Goal: Task Accomplishment & Management: Manage account settings

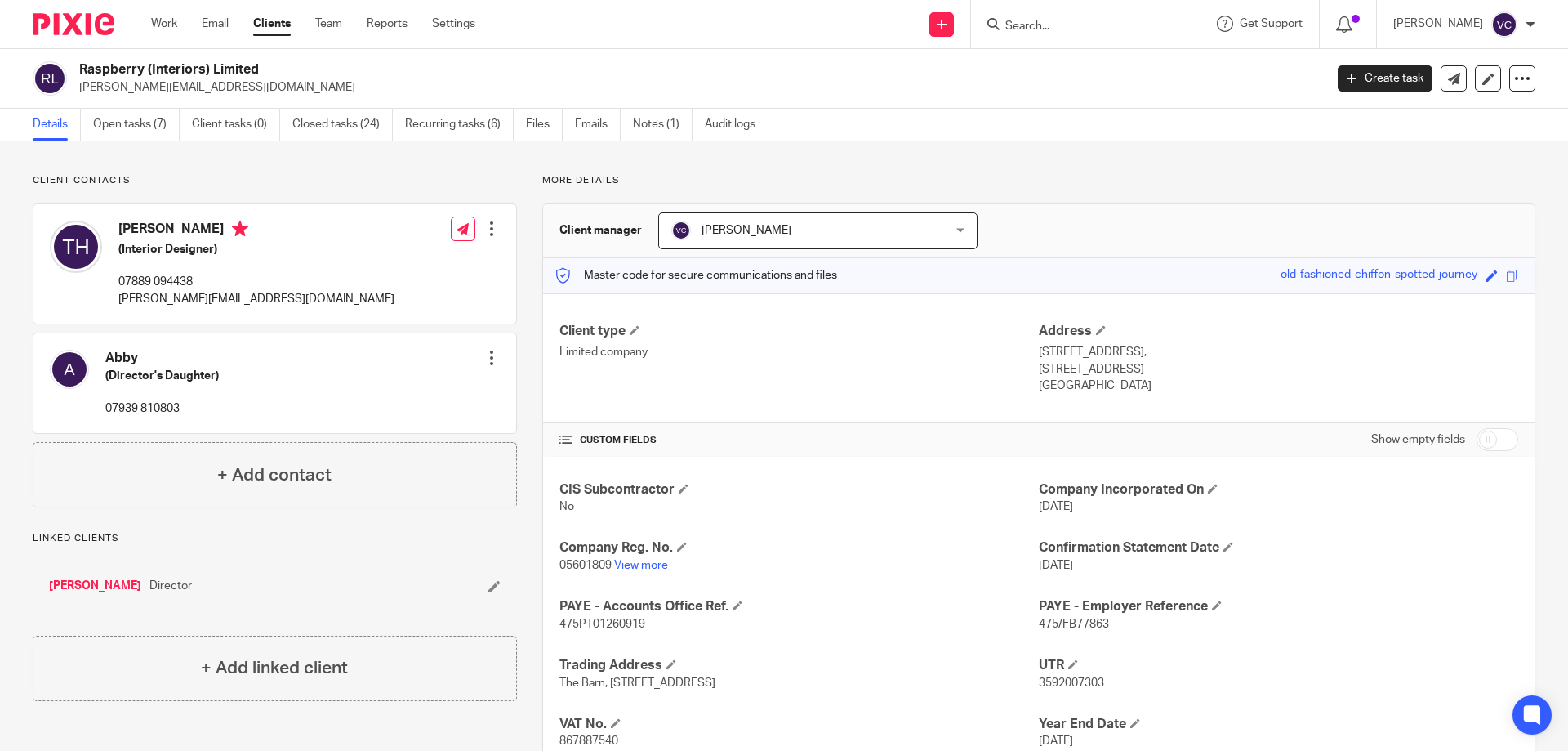
click at [174, 11] on div "Work Email Clients Team Reports Settings Work Email Clients Team Reports Settin…" at bounding box center [317, 24] width 365 height 48
click at [163, 16] on link "Work" at bounding box center [164, 24] width 26 height 17
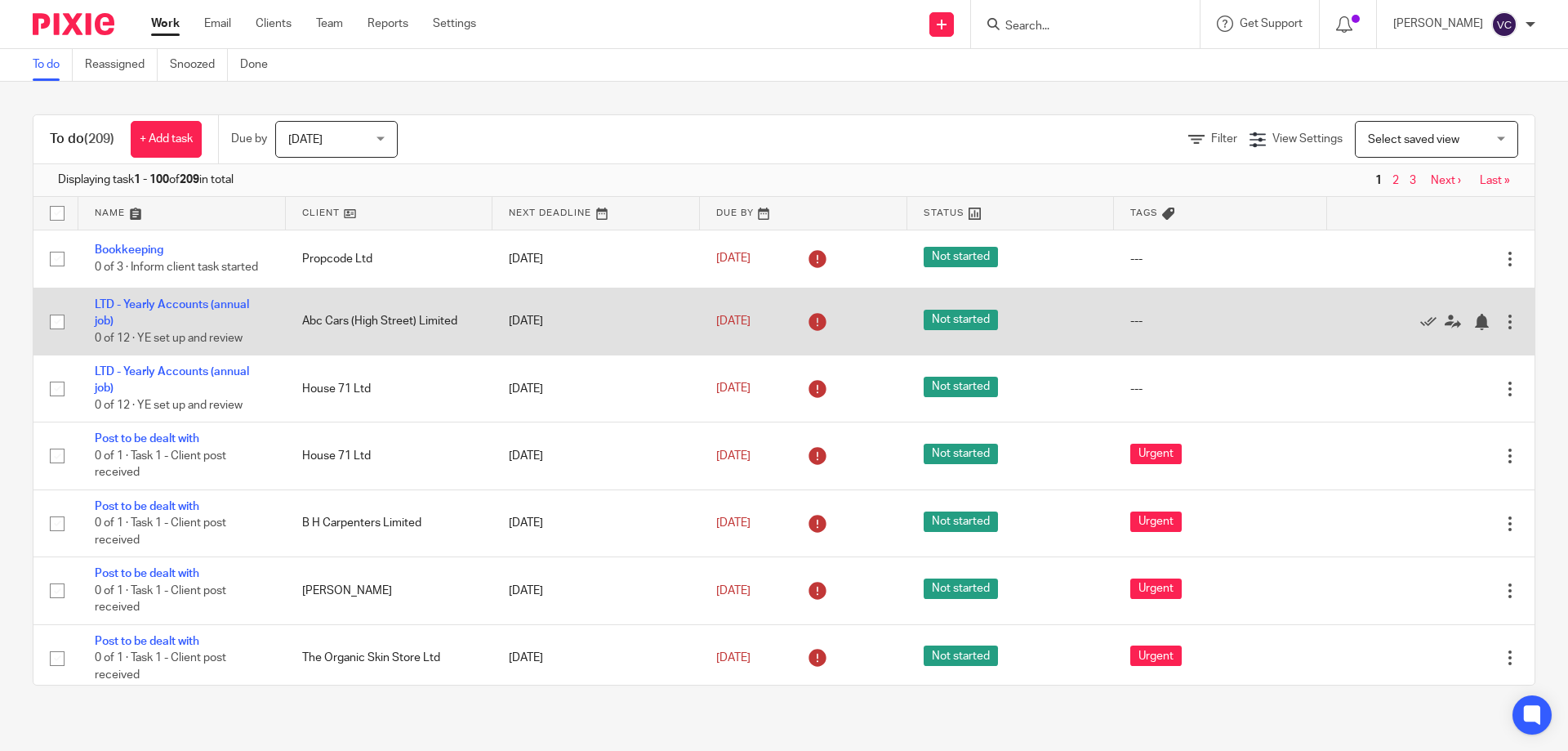
click at [64, 322] on input "checkbox" at bounding box center [57, 322] width 31 height 31
checkbox input "true"
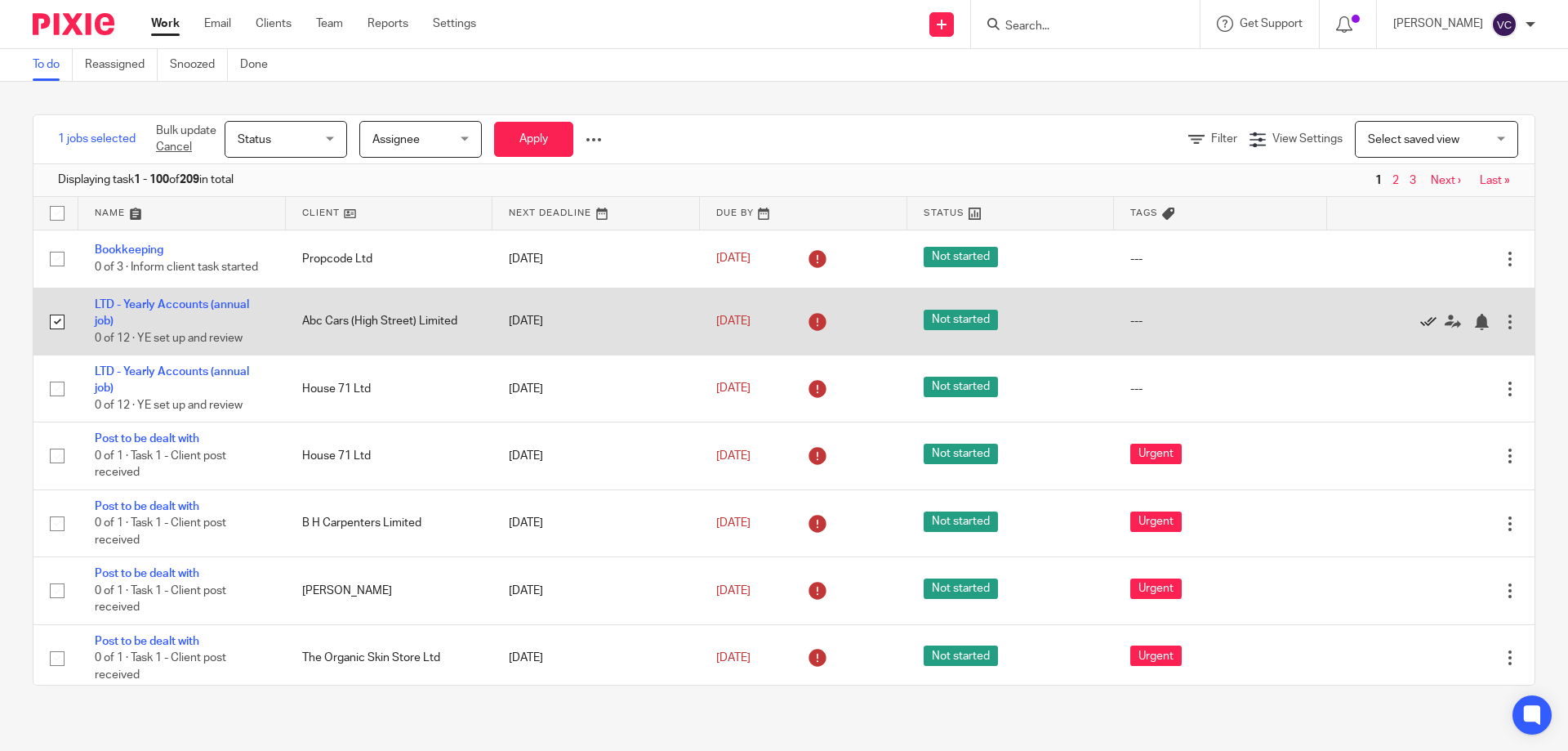
click at [1420, 320] on icon at bounding box center [1429, 322] width 17 height 17
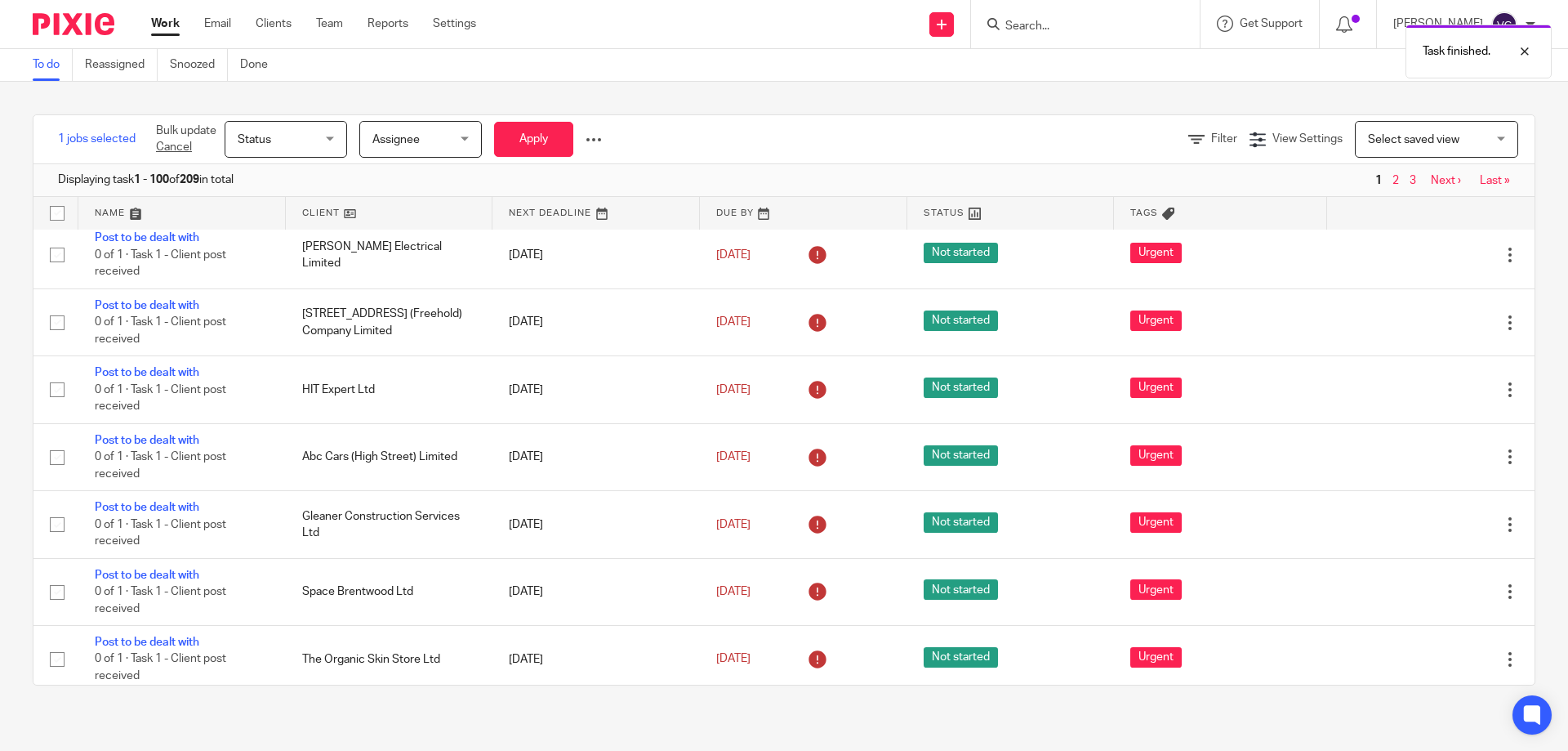
scroll to position [1470, 0]
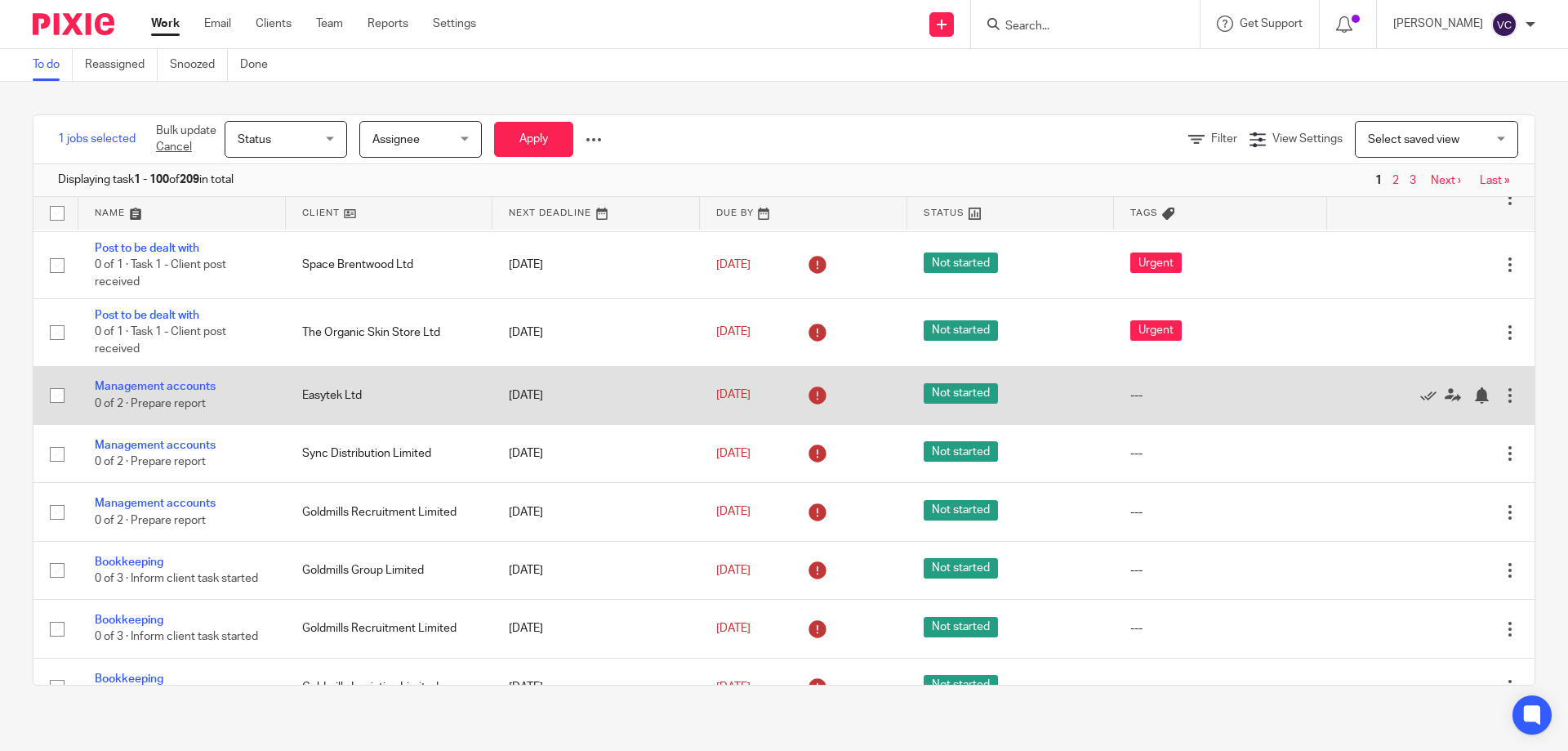
click at [52, 395] on input "checkbox" at bounding box center [57, 395] width 31 height 31
checkbox input "true"
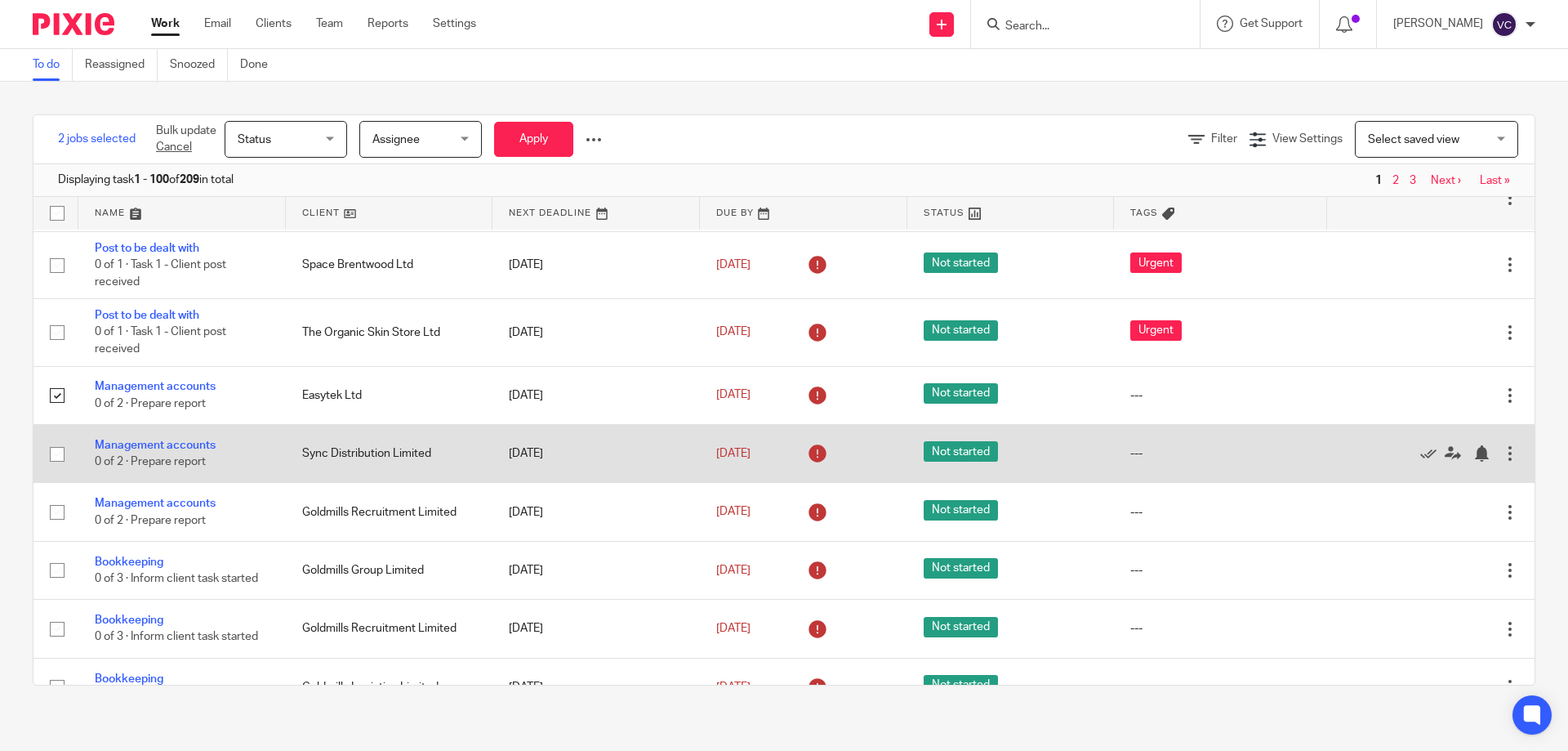
click at [59, 452] on input "checkbox" at bounding box center [57, 454] width 31 height 31
checkbox input "true"
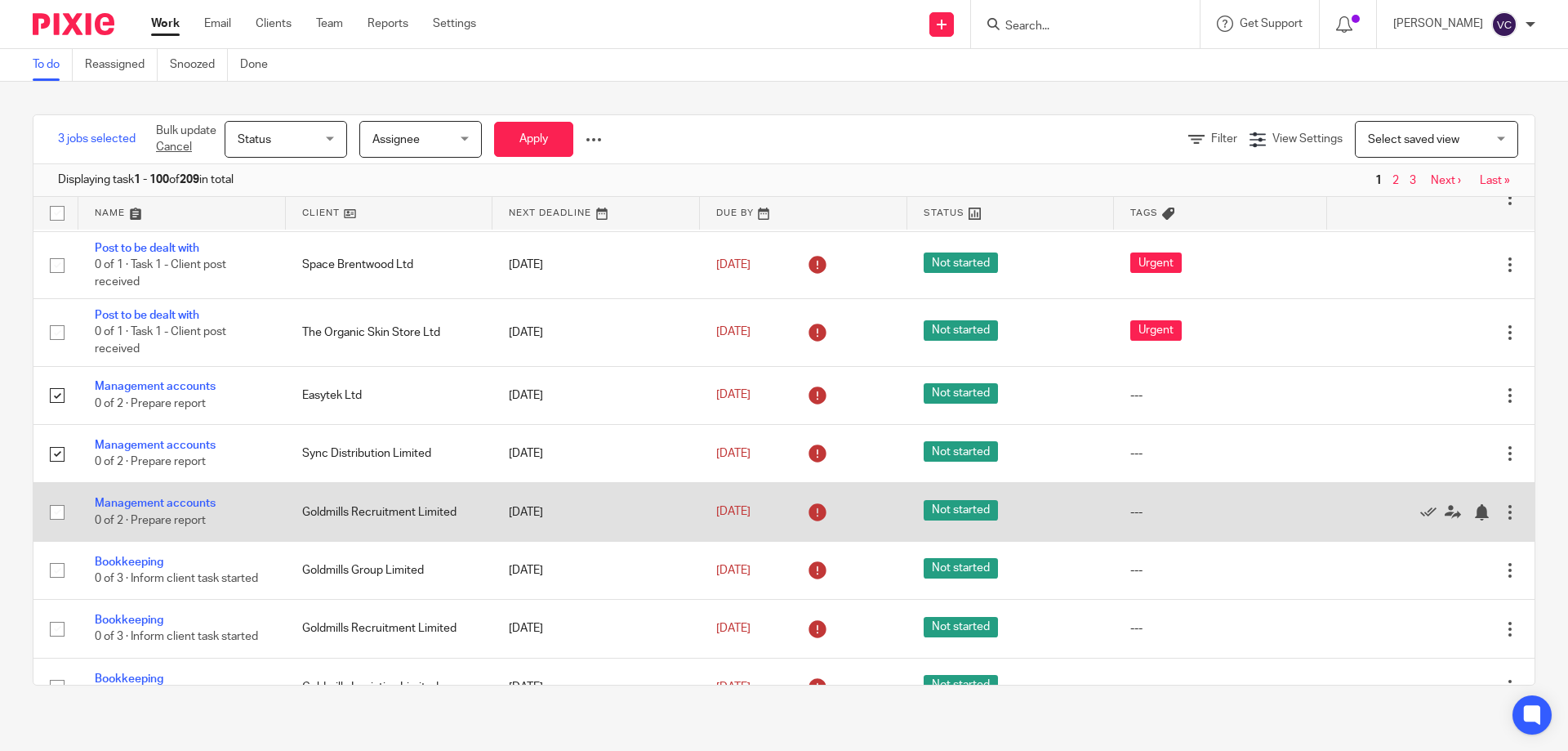
click at [54, 510] on input "checkbox" at bounding box center [57, 512] width 31 height 31
checkbox input "true"
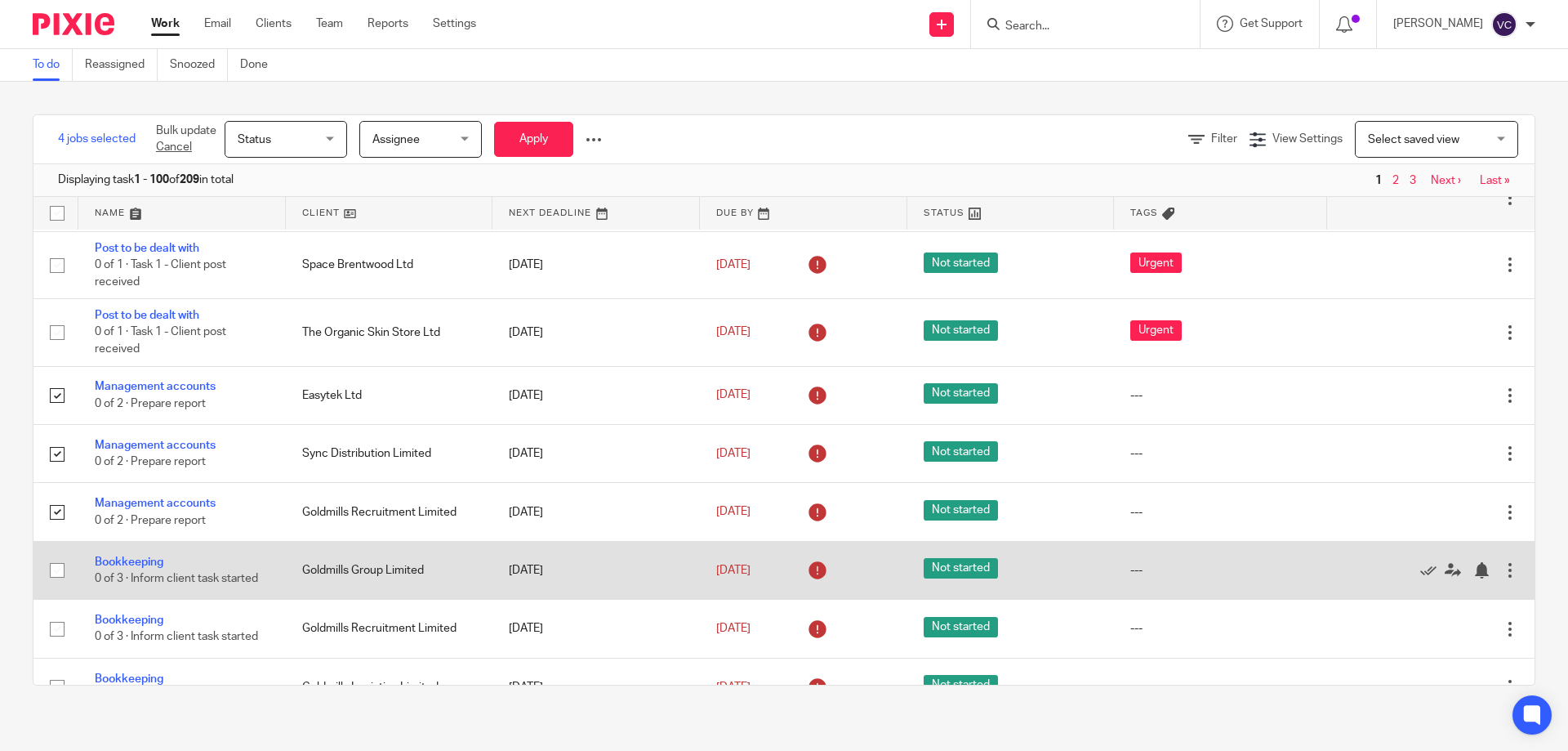
click at [58, 569] on input "checkbox" at bounding box center [57, 570] width 31 height 31
checkbox input "true"
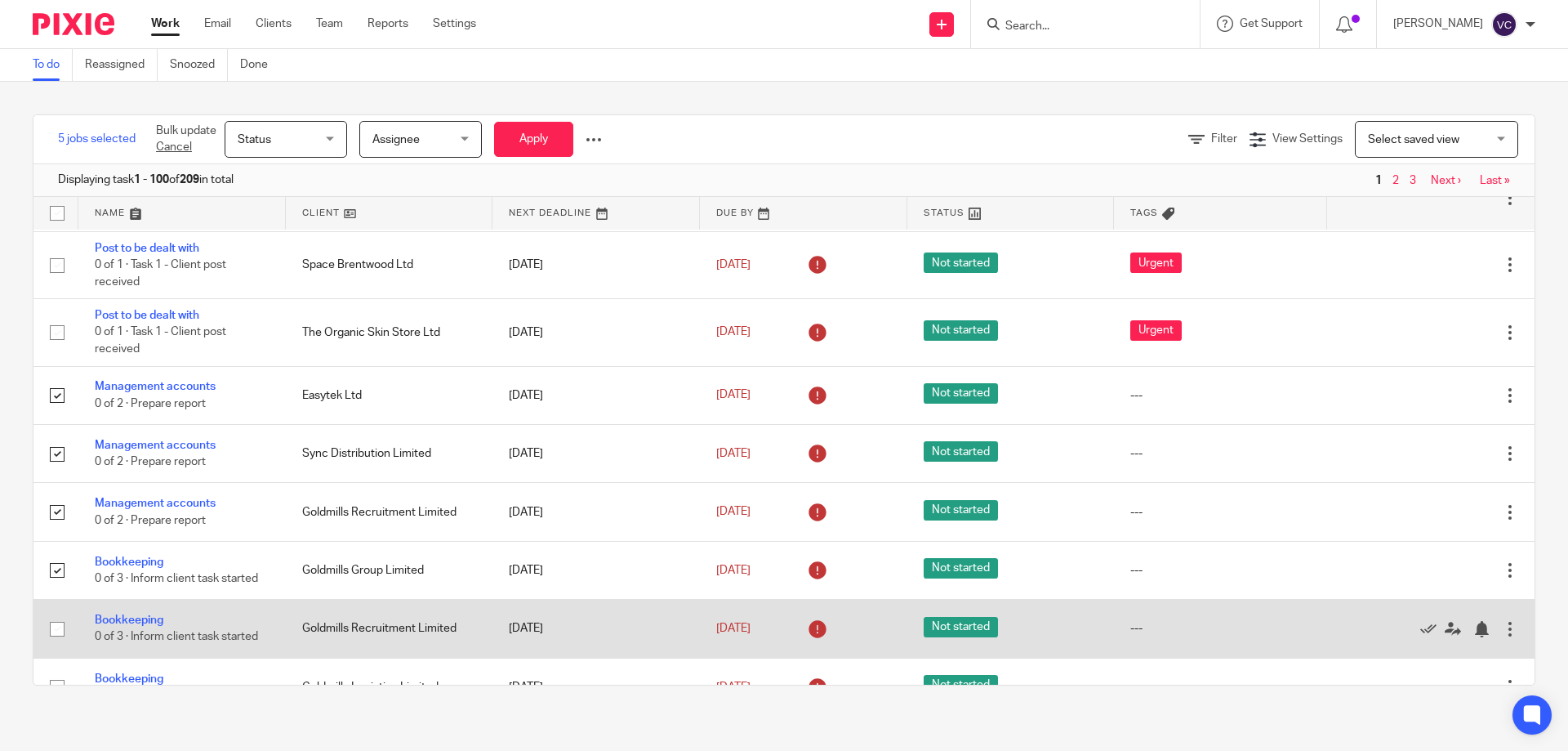
drag, startPoint x: 59, startPoint y: 626, endPoint x: 63, endPoint y: 619, distance: 8.1
click at [59, 626] on input "checkbox" at bounding box center [57, 629] width 31 height 31
checkbox input "true"
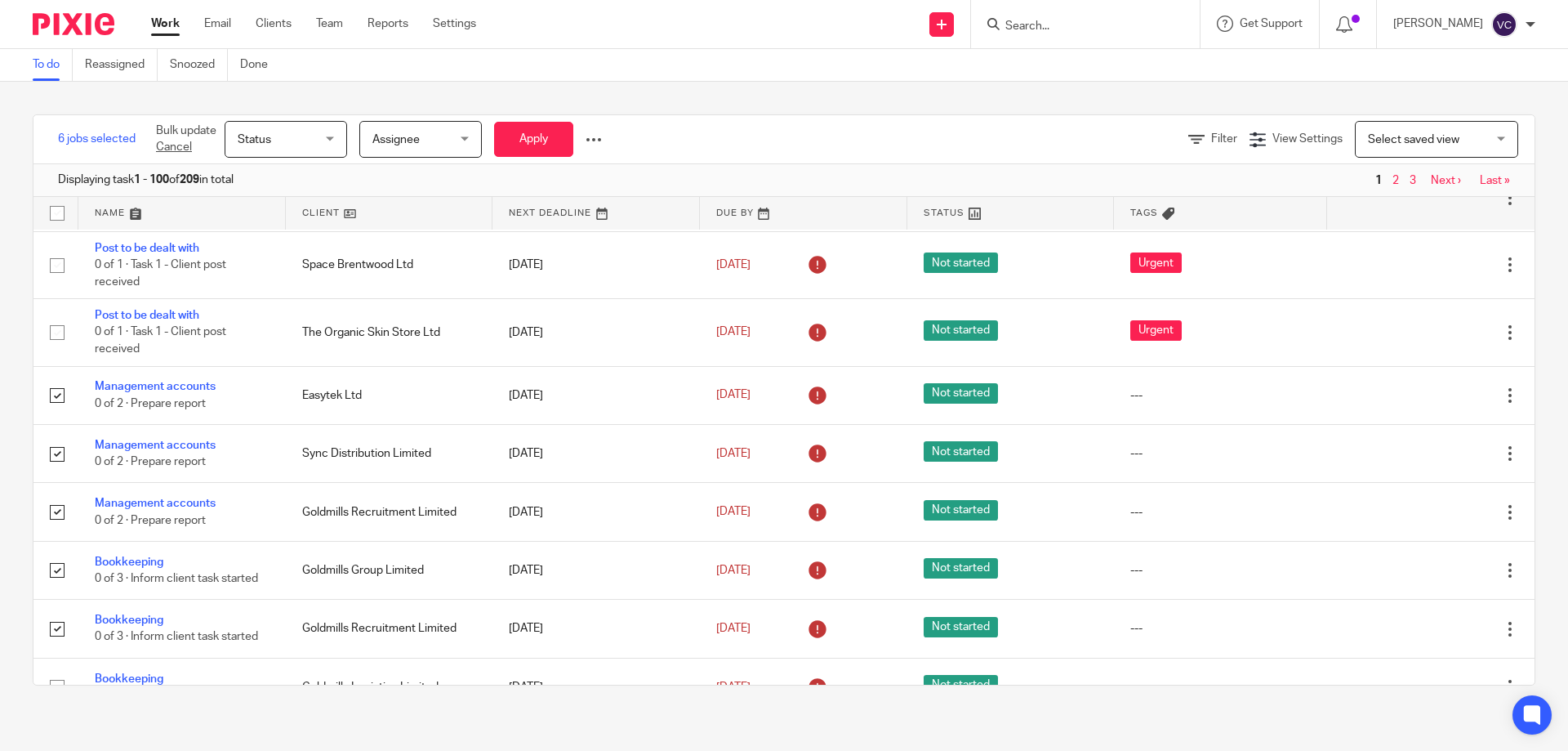
scroll to position [1715, 0]
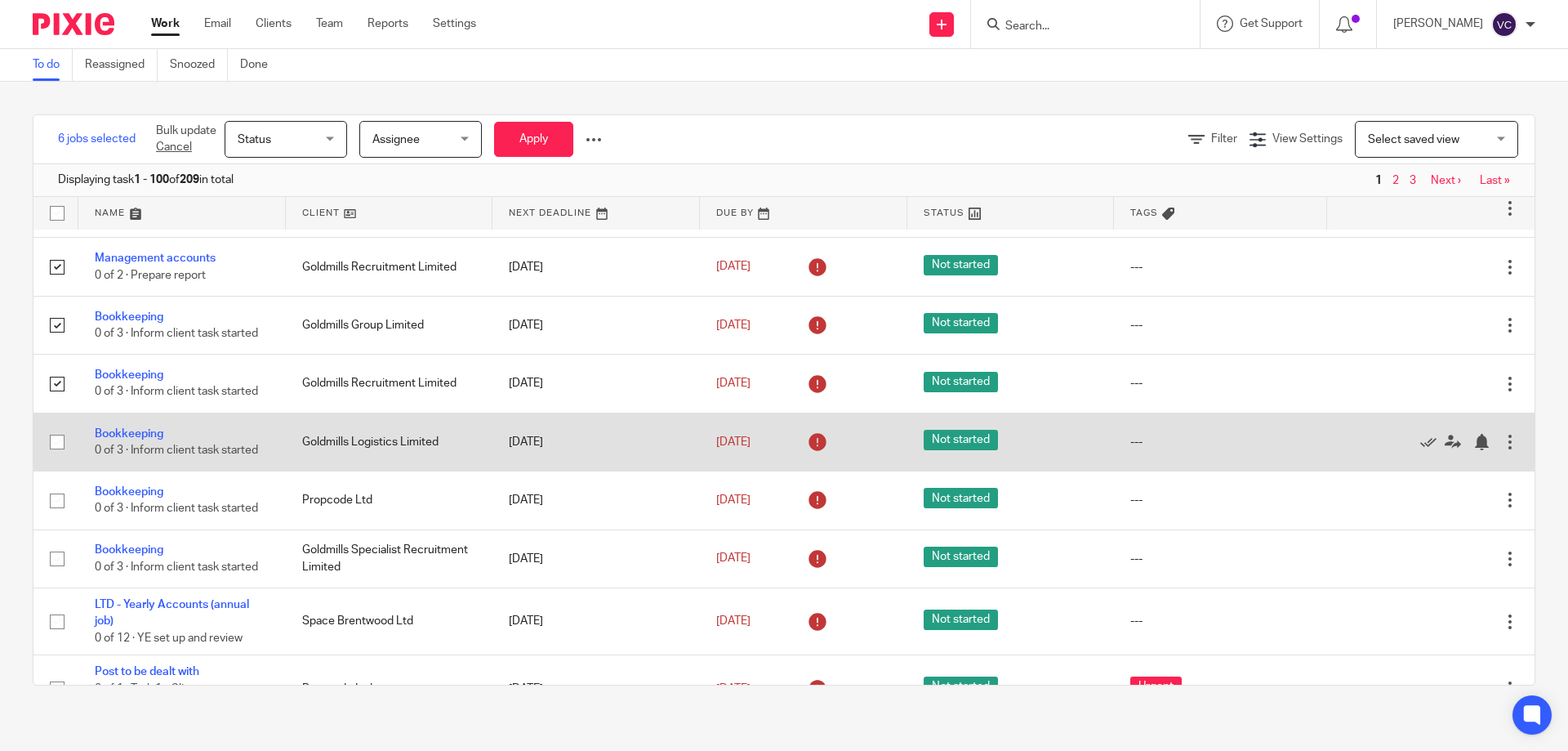
click at [58, 445] on input "checkbox" at bounding box center [57, 442] width 31 height 31
checkbox input "true"
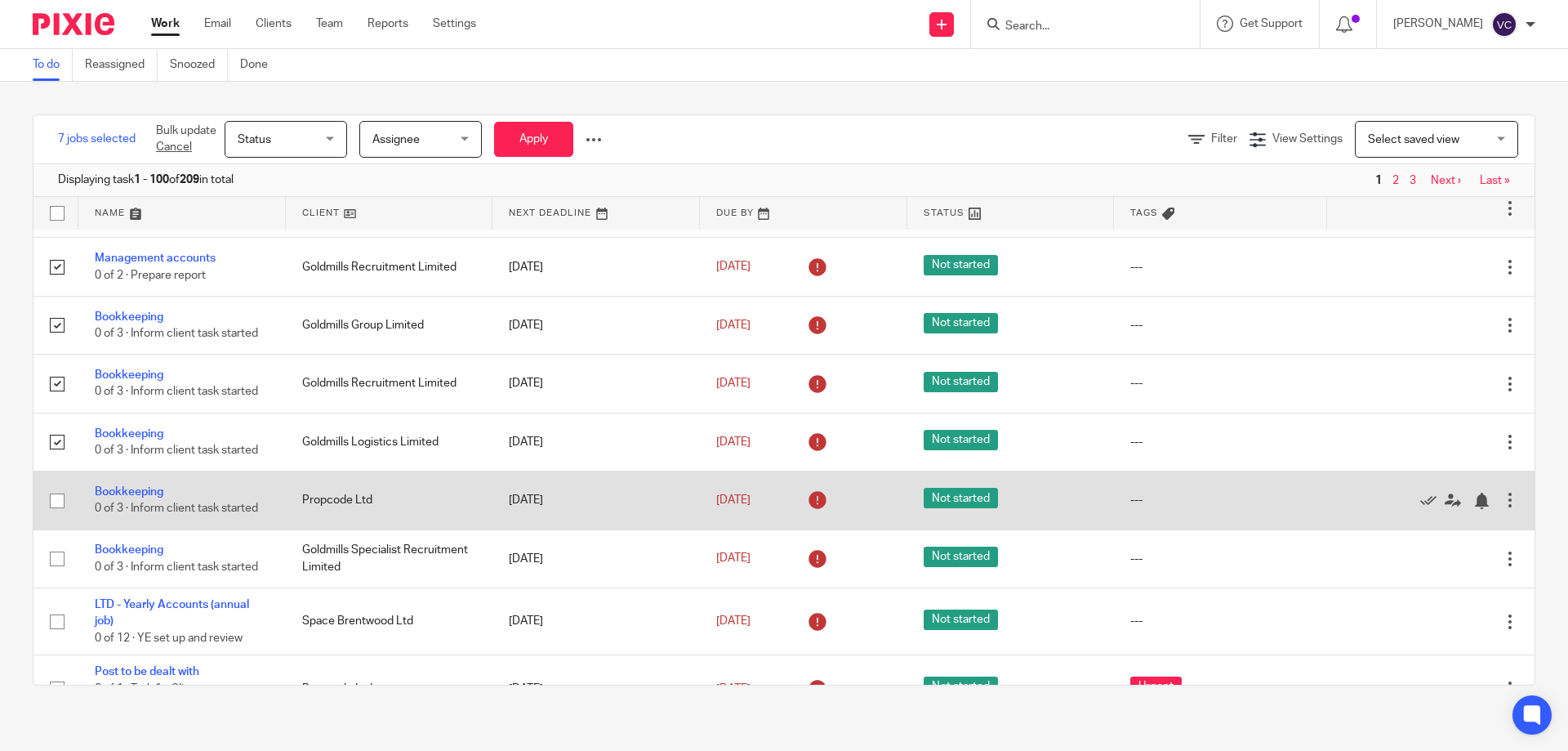
click at [62, 499] on input "checkbox" at bounding box center [57, 501] width 31 height 31
checkbox input "true"
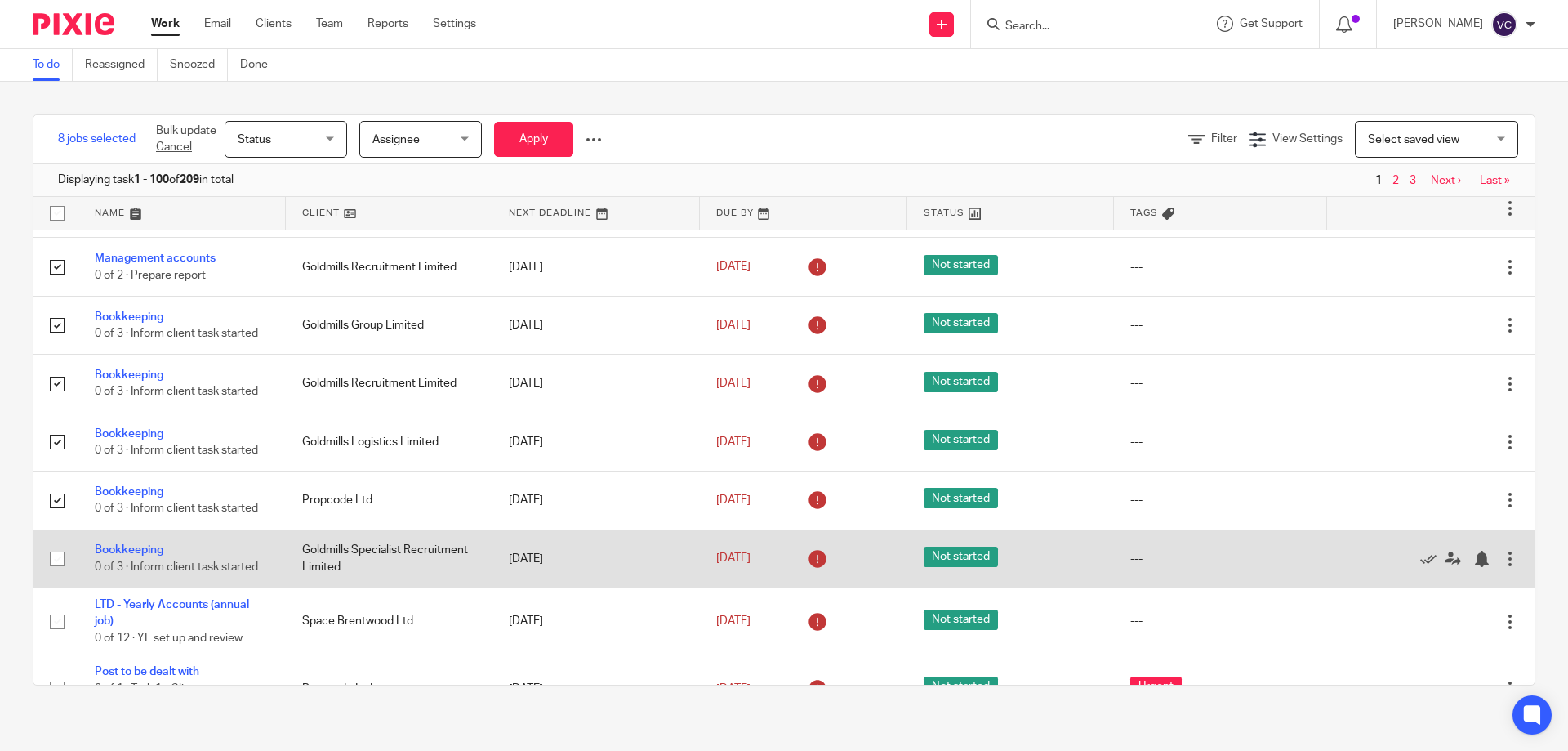
click at [52, 562] on input "checkbox" at bounding box center [57, 559] width 31 height 31
checkbox input "true"
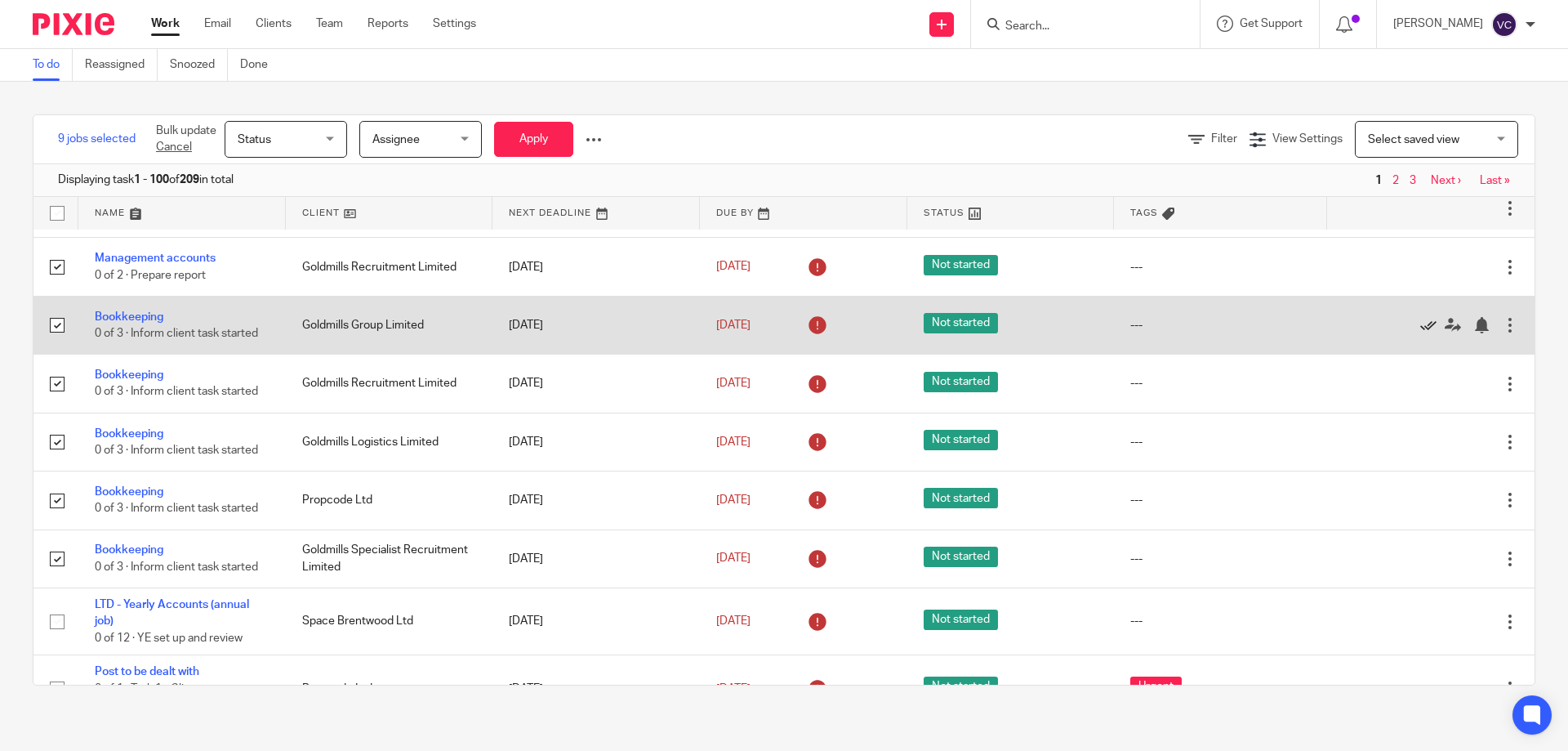
click at [1420, 330] on icon at bounding box center [1429, 325] width 17 height 17
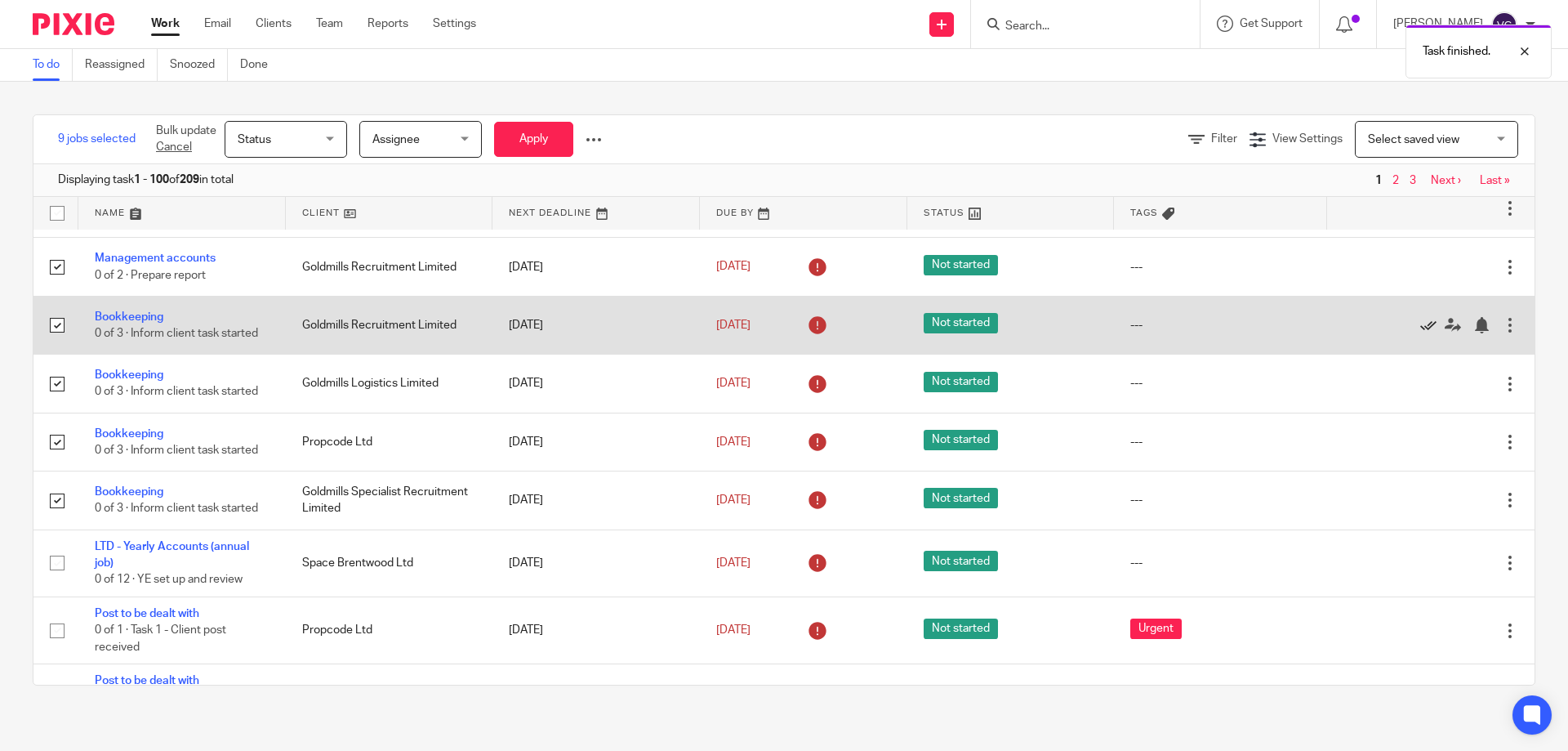
click at [1420, 329] on icon at bounding box center [1429, 325] width 17 height 17
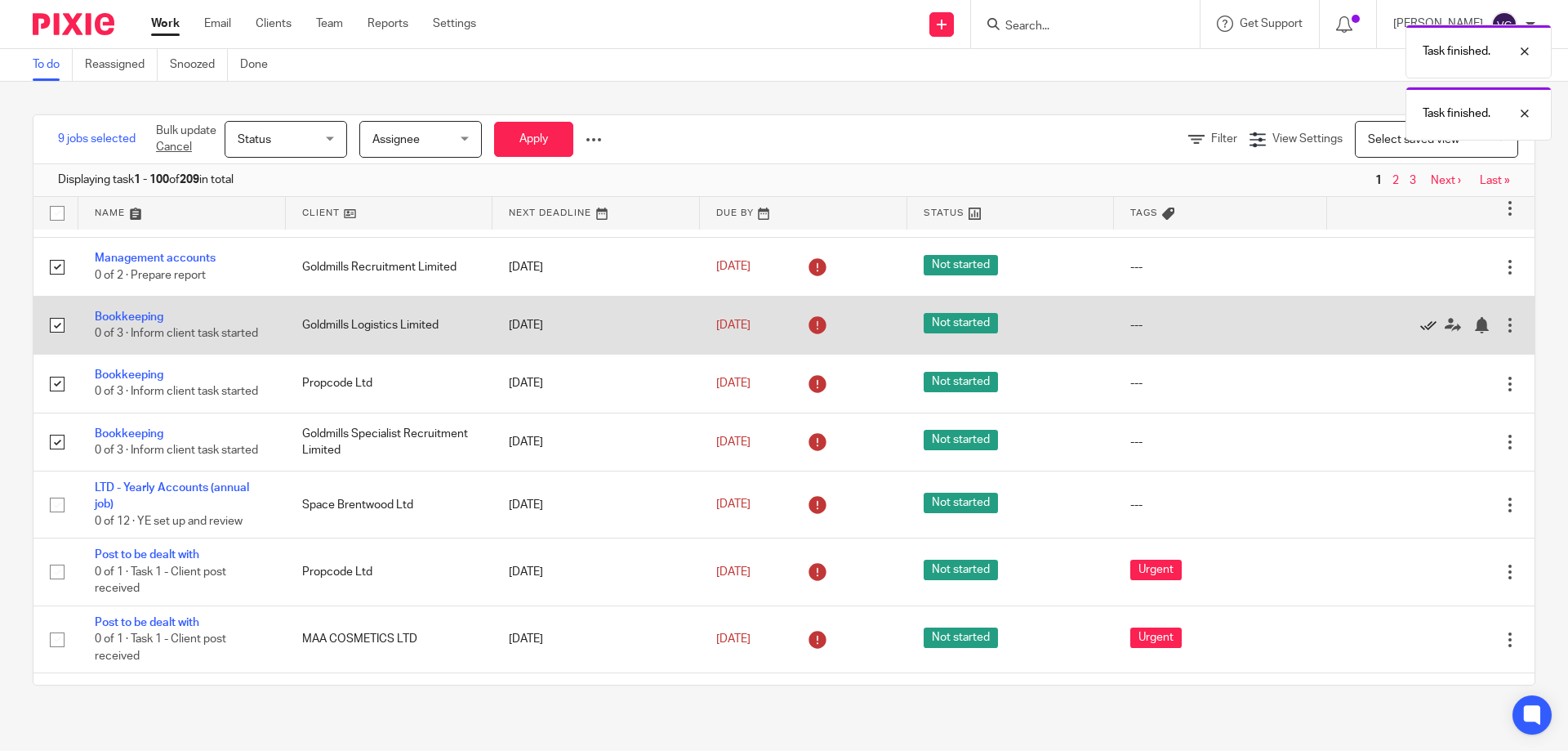
click at [1420, 323] on icon at bounding box center [1429, 325] width 17 height 17
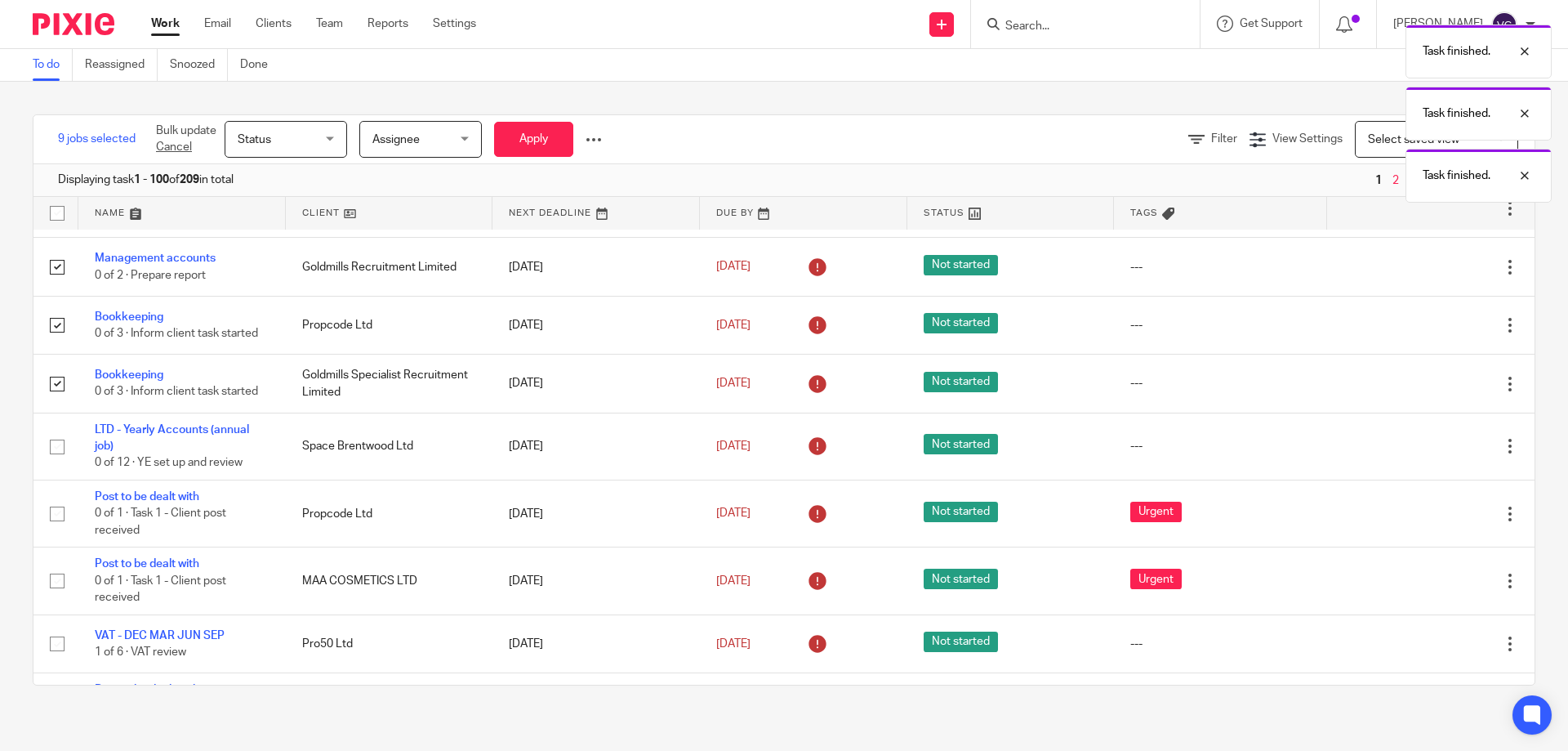
click at [1420, 323] on icon at bounding box center [1429, 325] width 17 height 17
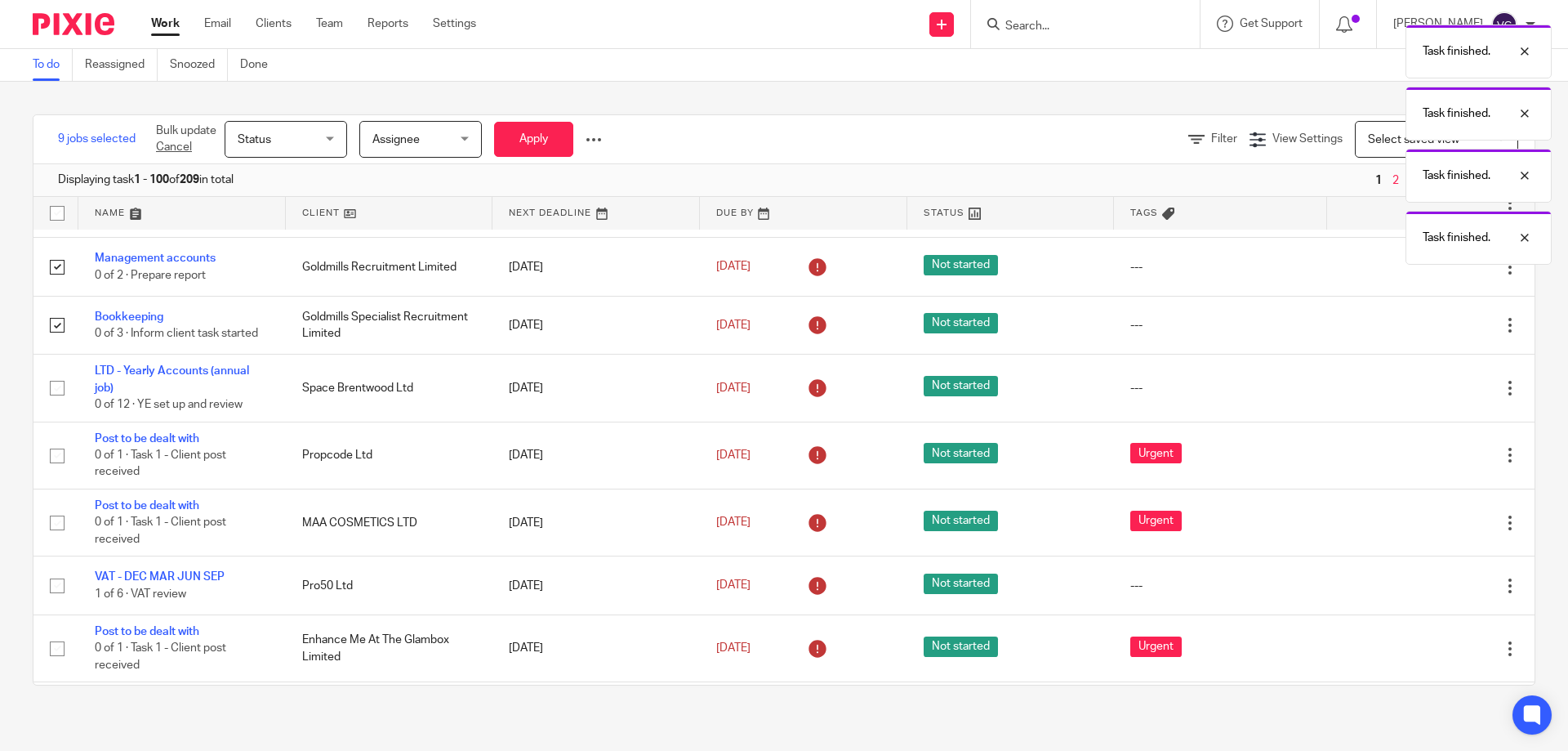
click at [1420, 323] on icon at bounding box center [1429, 325] width 17 height 17
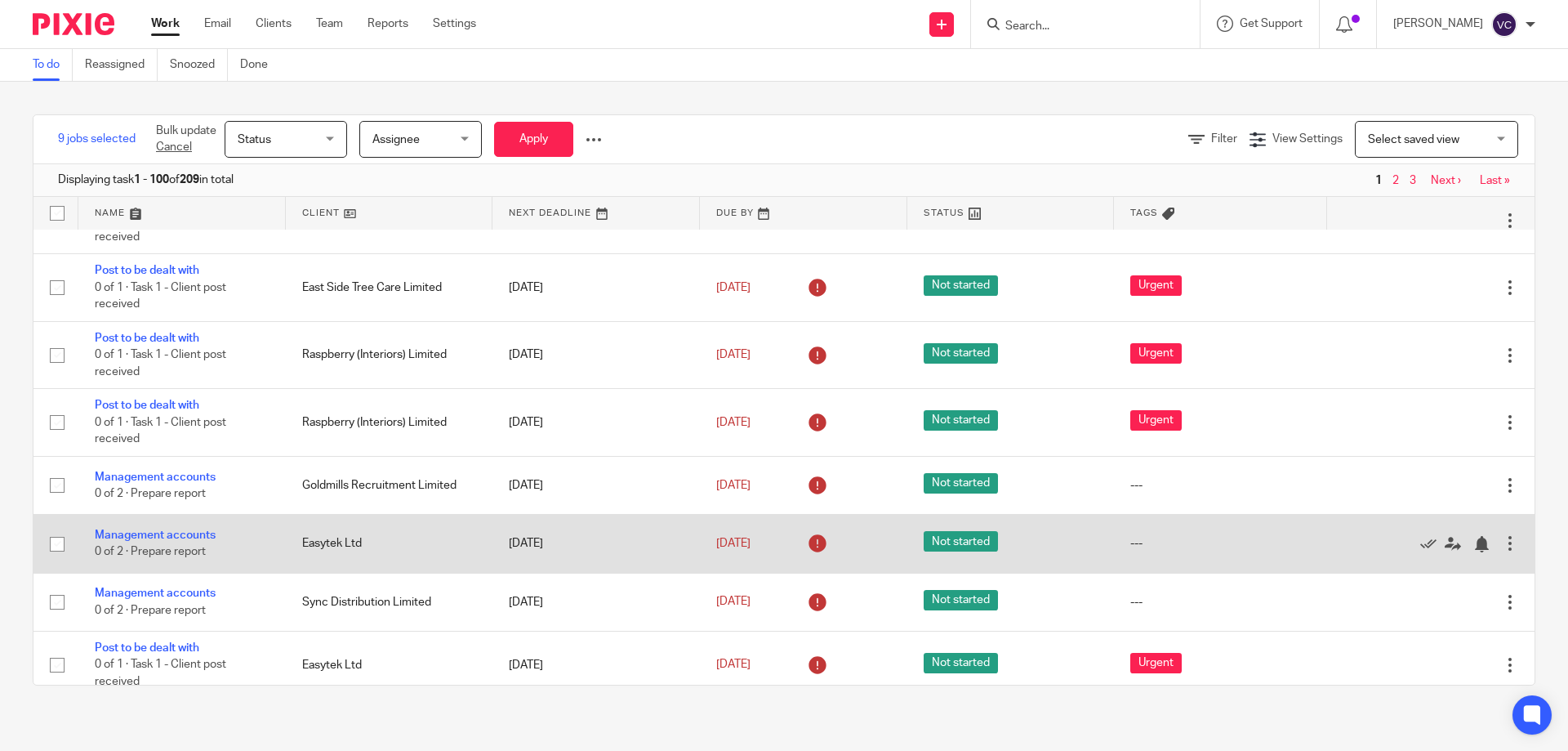
scroll to position [2450, 0]
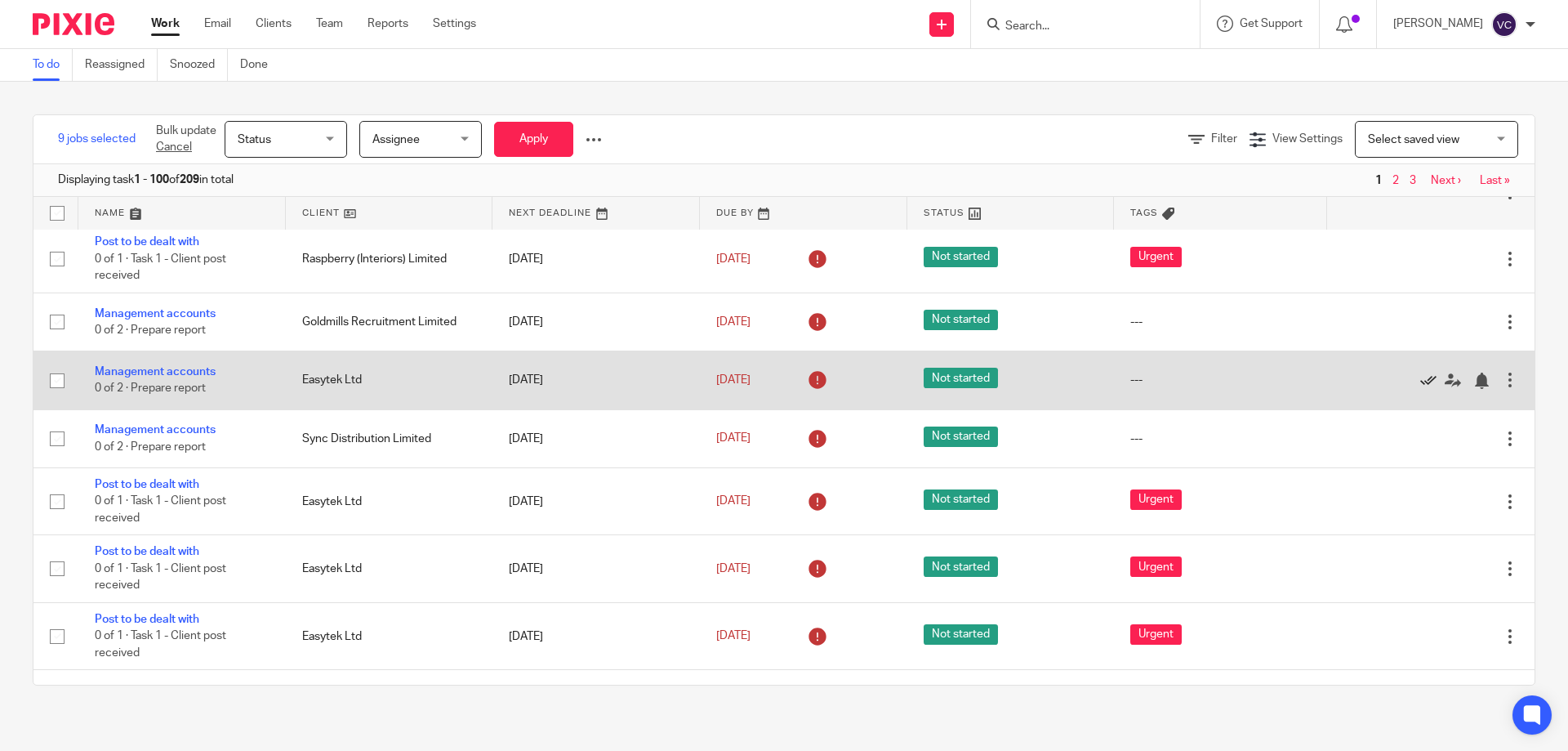
click at [1420, 378] on icon at bounding box center [1429, 380] width 17 height 17
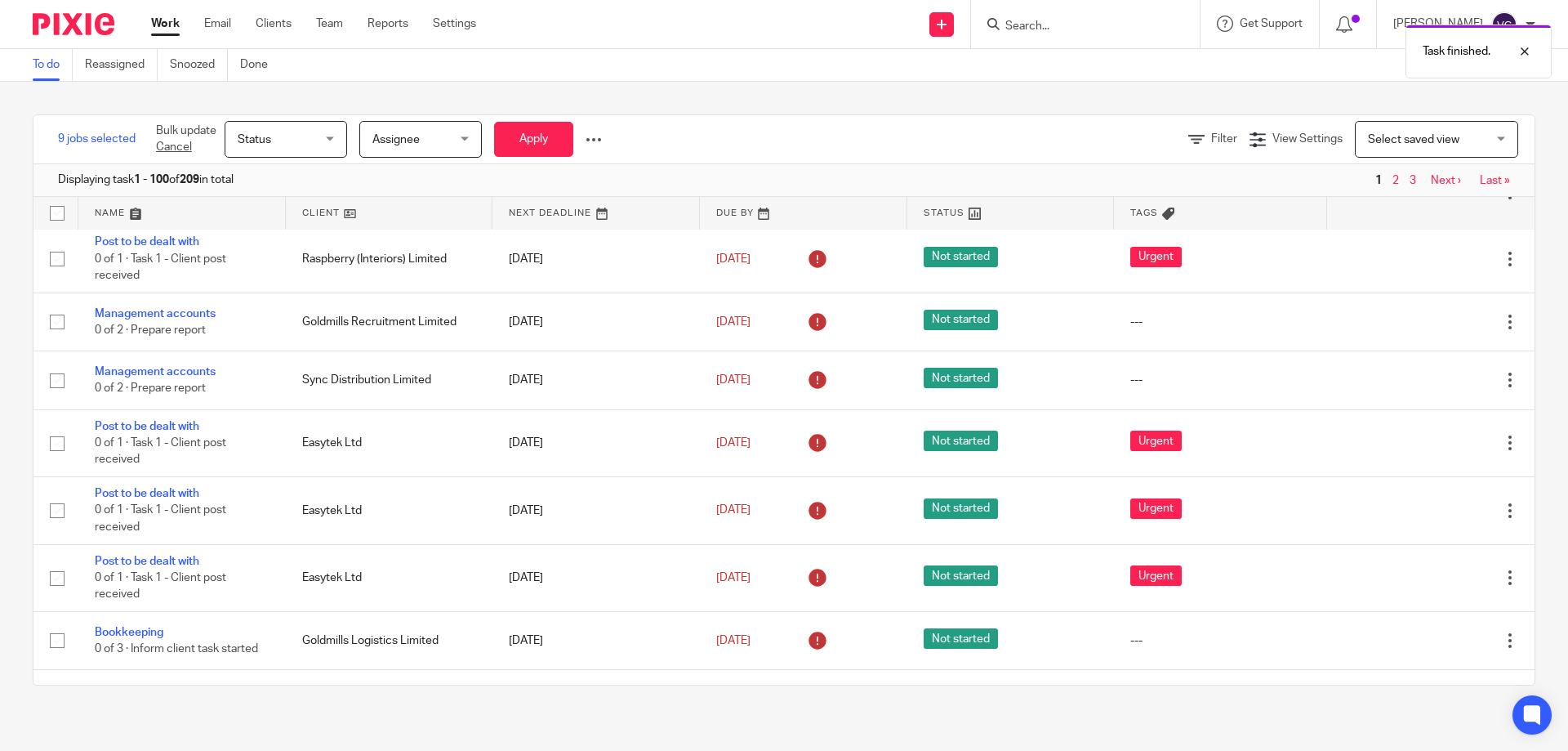
click at [1420, 378] on icon at bounding box center [1429, 380] width 17 height 17
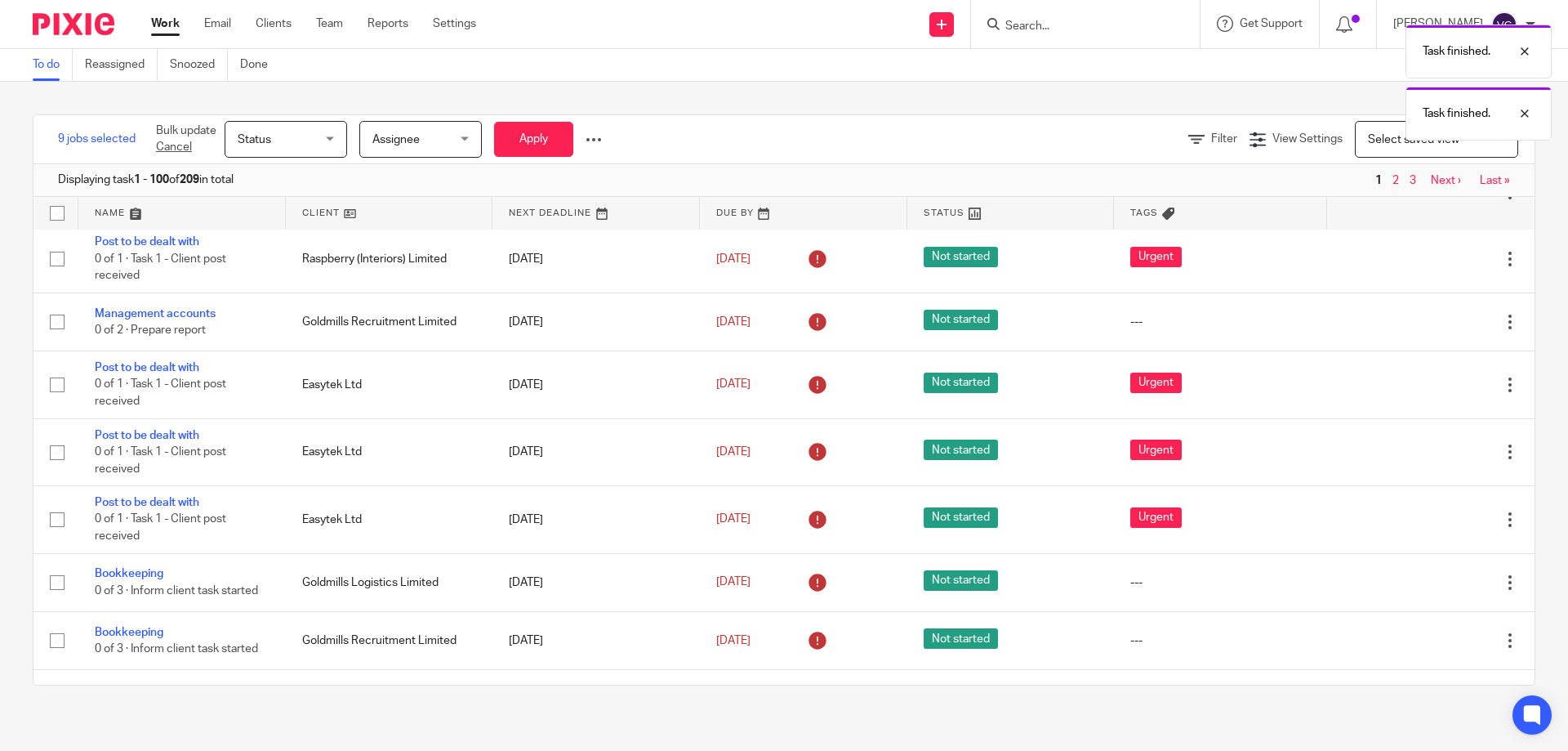
click at [1420, 378] on icon at bounding box center [1429, 385] width 17 height 17
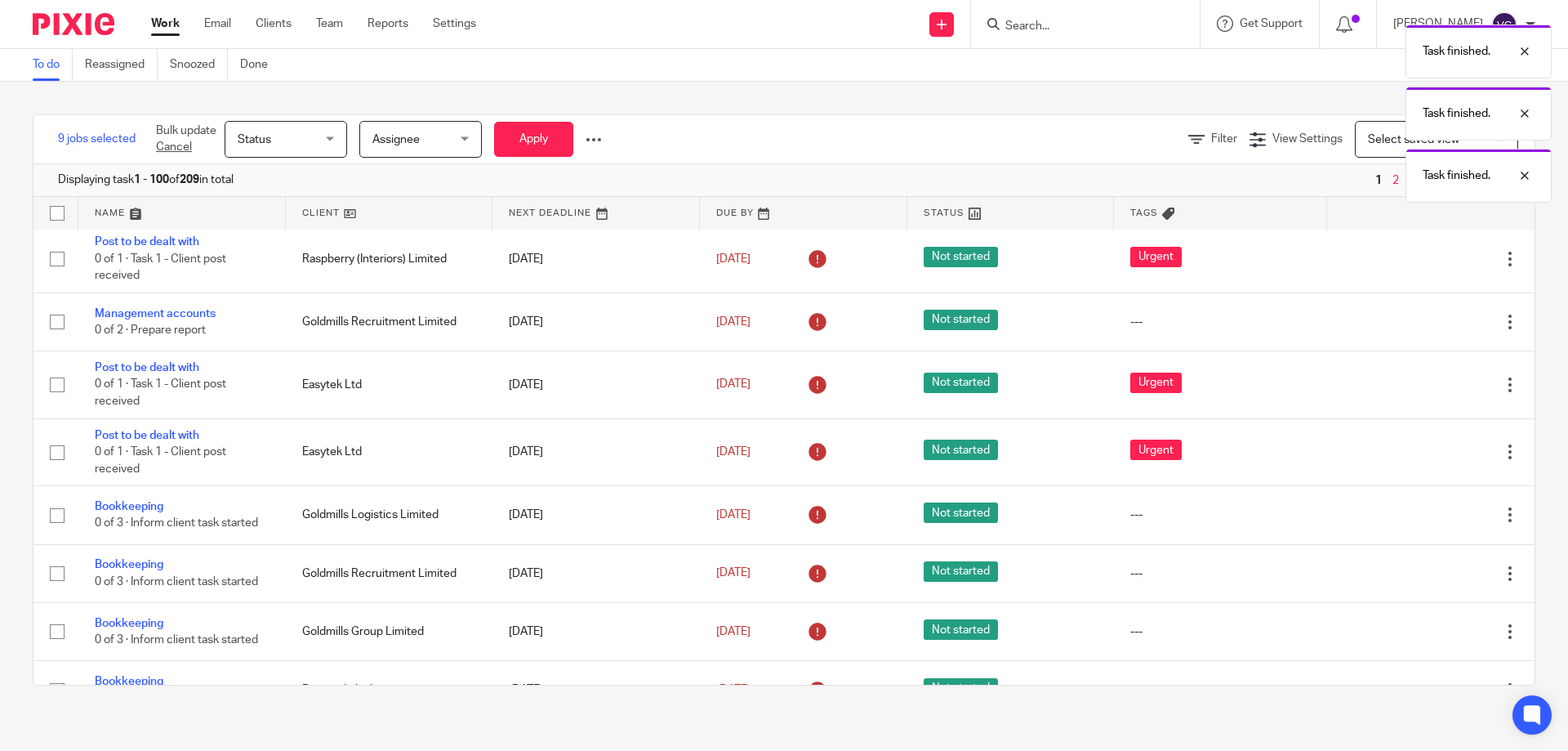
click at [1420, 378] on icon at bounding box center [1429, 385] width 17 height 17
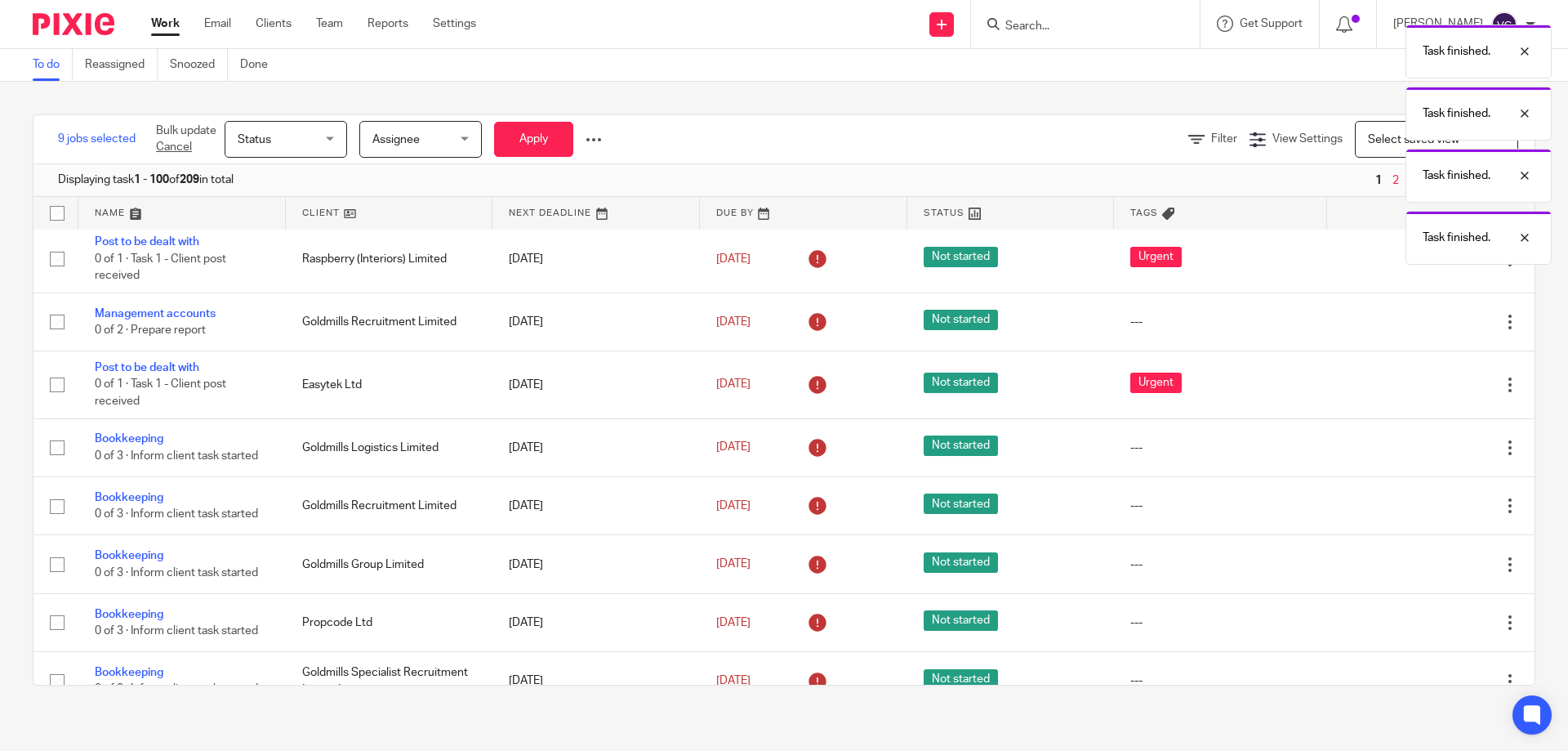
click at [1420, 378] on icon at bounding box center [1429, 385] width 17 height 17
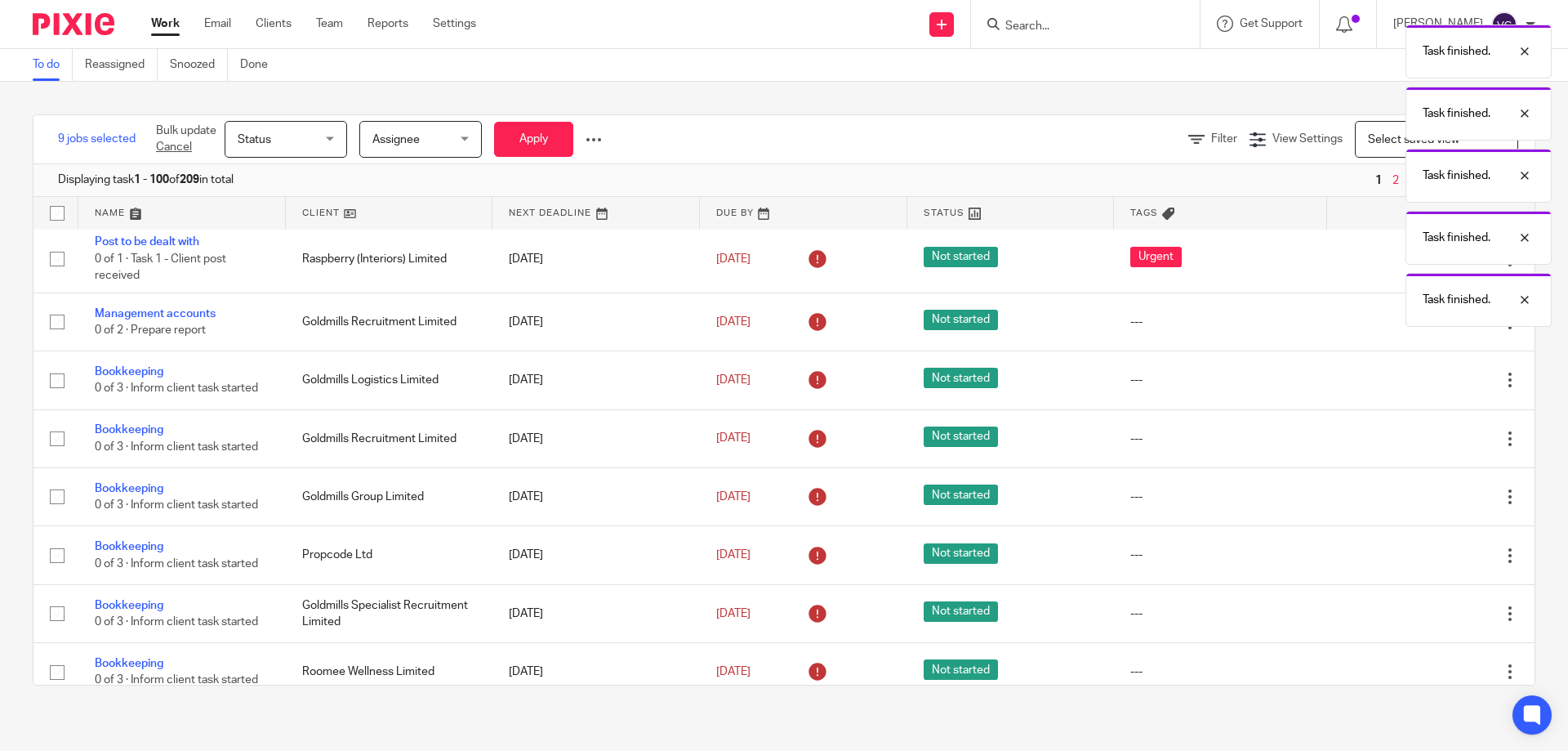
click at [1420, 378] on icon at bounding box center [1429, 380] width 17 height 17
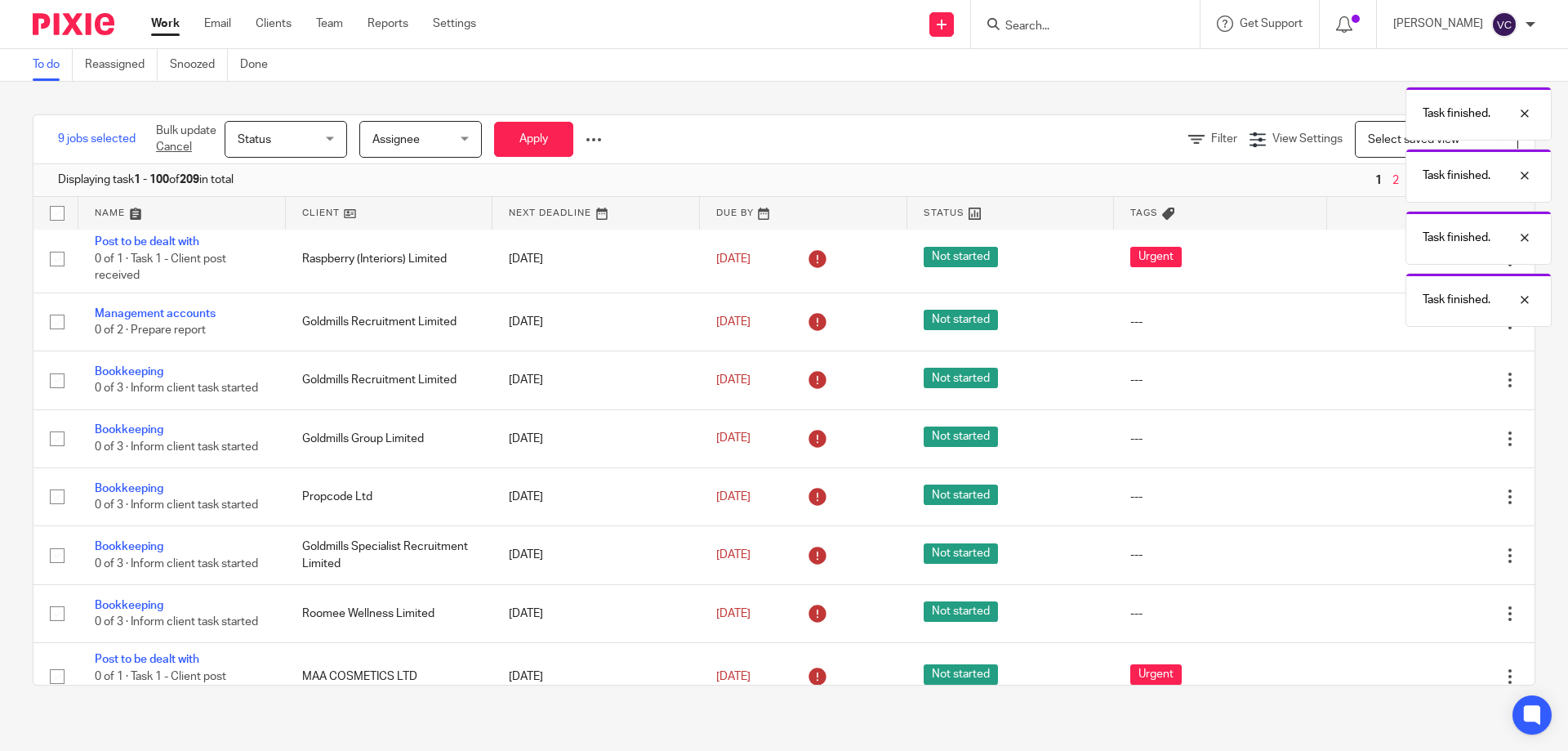
click at [1420, 378] on icon at bounding box center [1429, 380] width 17 height 17
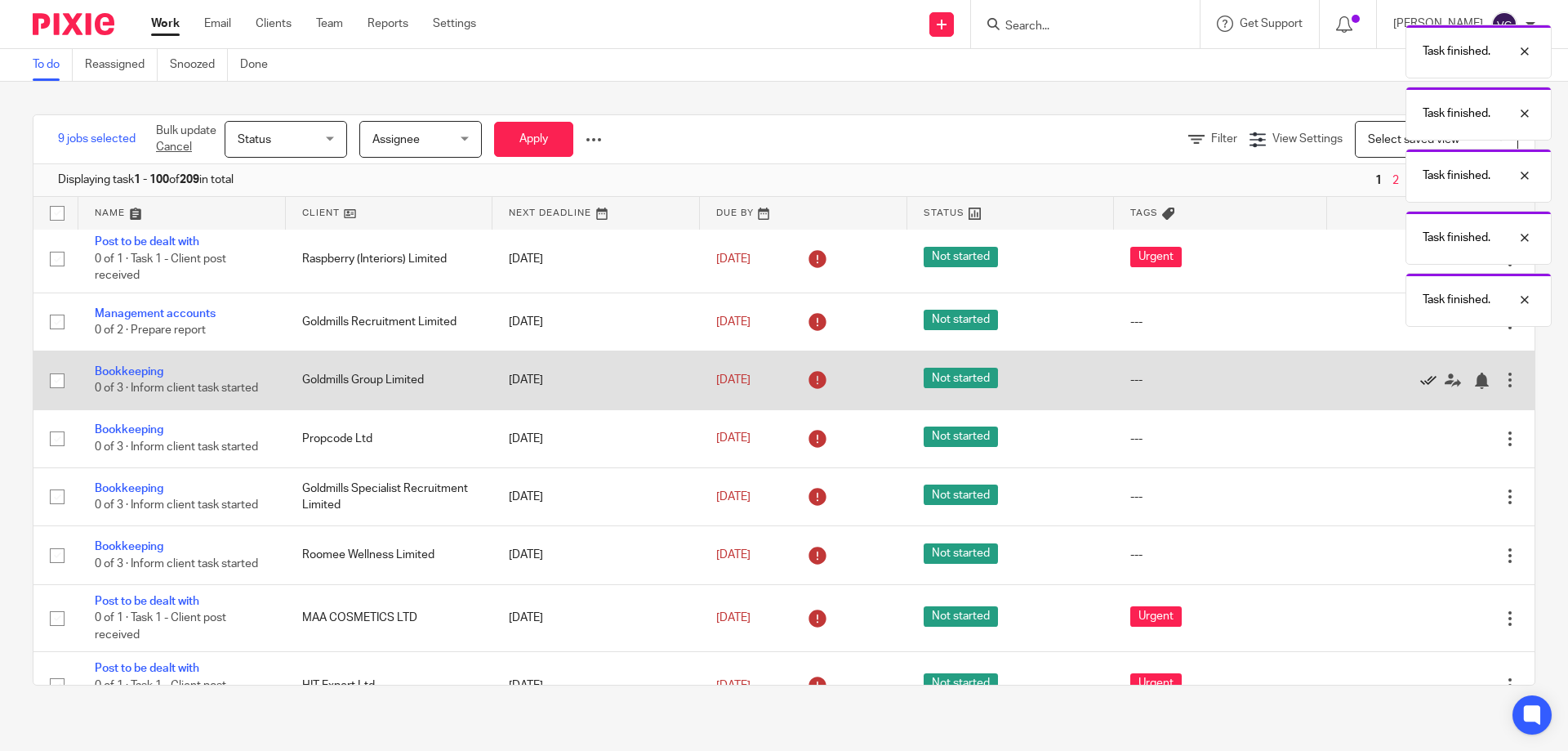
click at [1420, 378] on icon at bounding box center [1429, 380] width 17 height 17
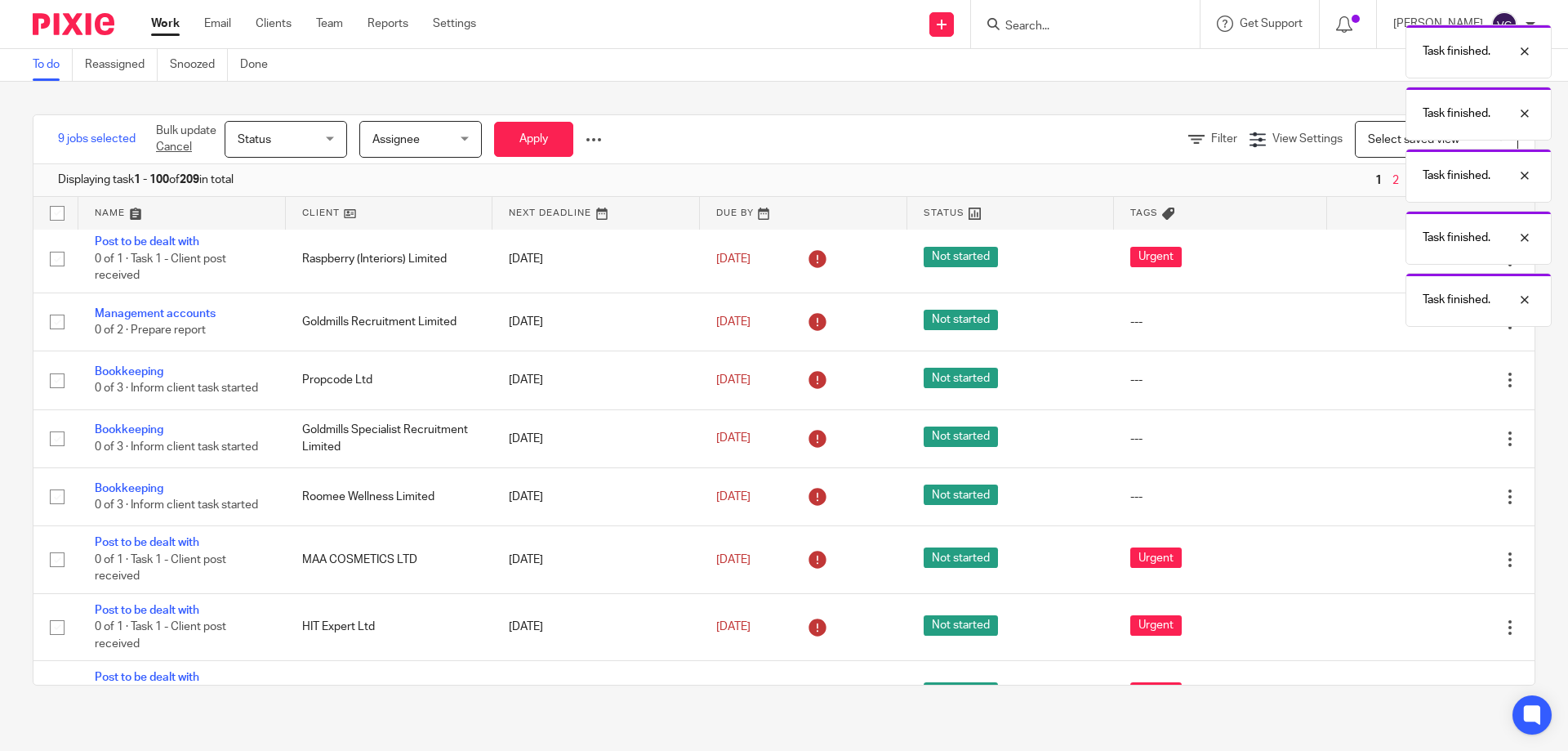
click at [1392, 323] on div "Task finished. Task finished. Task finished. Task finished. Task finished." at bounding box center [1168, 172] width 767 height 310
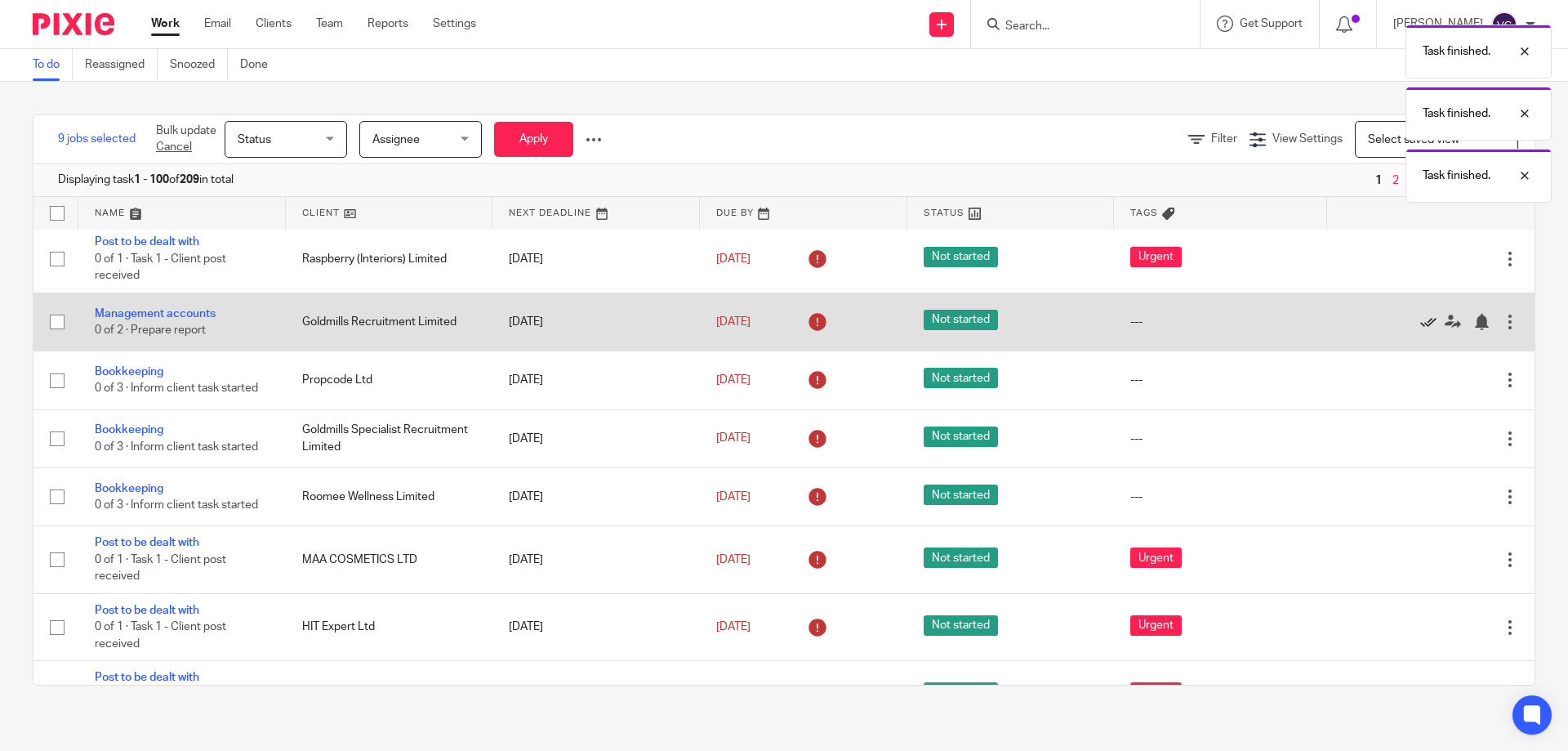
click at [1420, 324] on icon at bounding box center [1429, 322] width 17 height 17
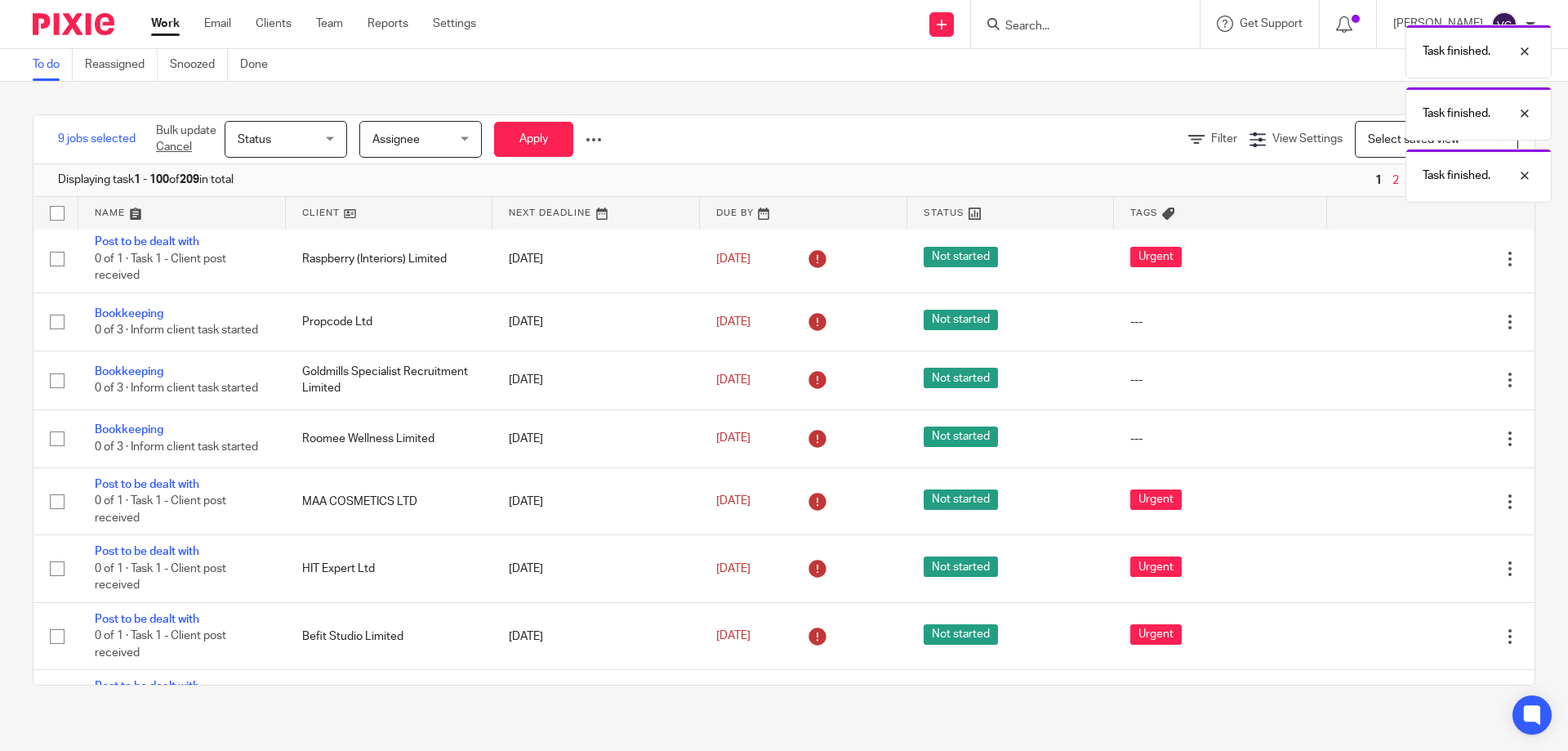
click at [1420, 324] on icon at bounding box center [1429, 322] width 17 height 17
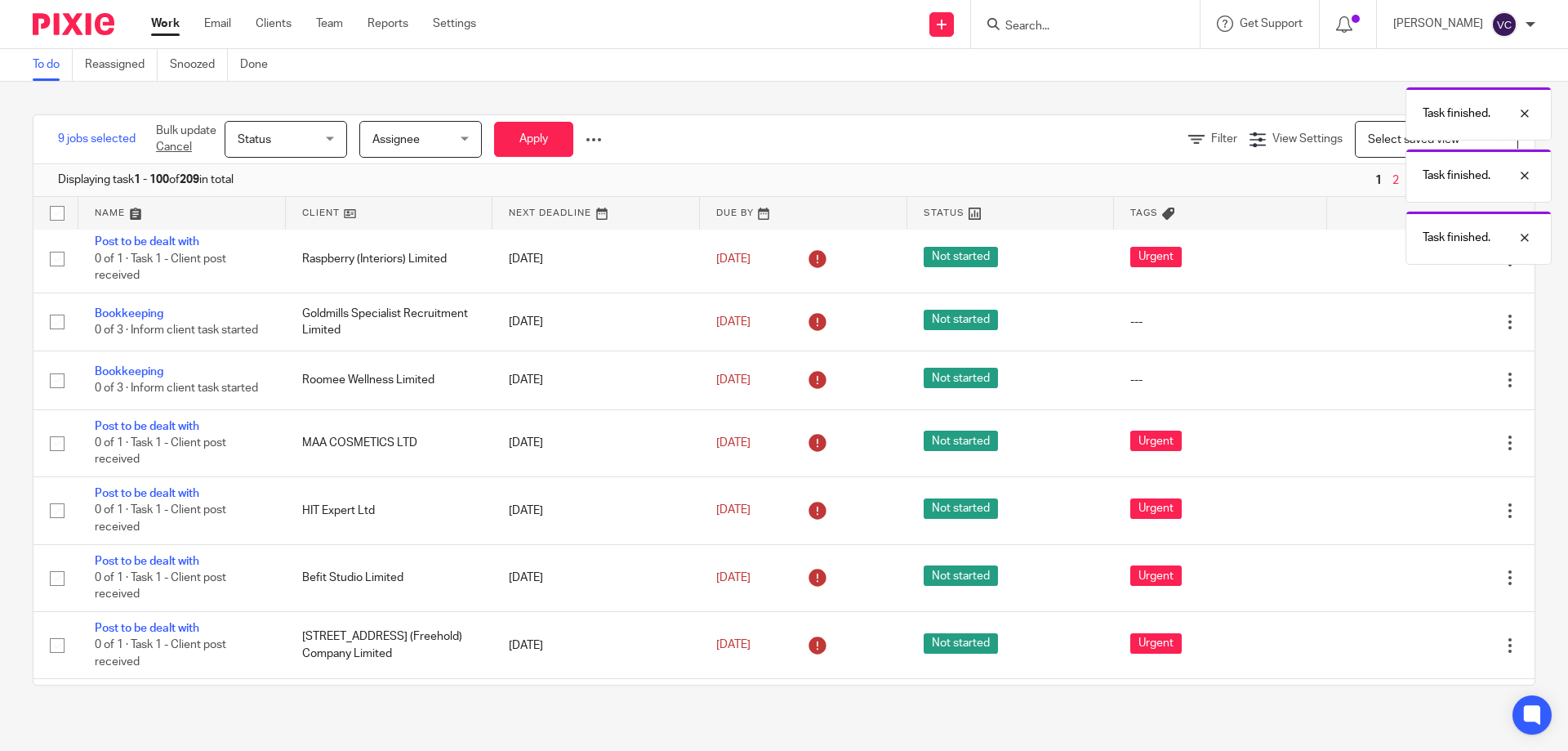
click at [1420, 324] on icon at bounding box center [1429, 322] width 17 height 17
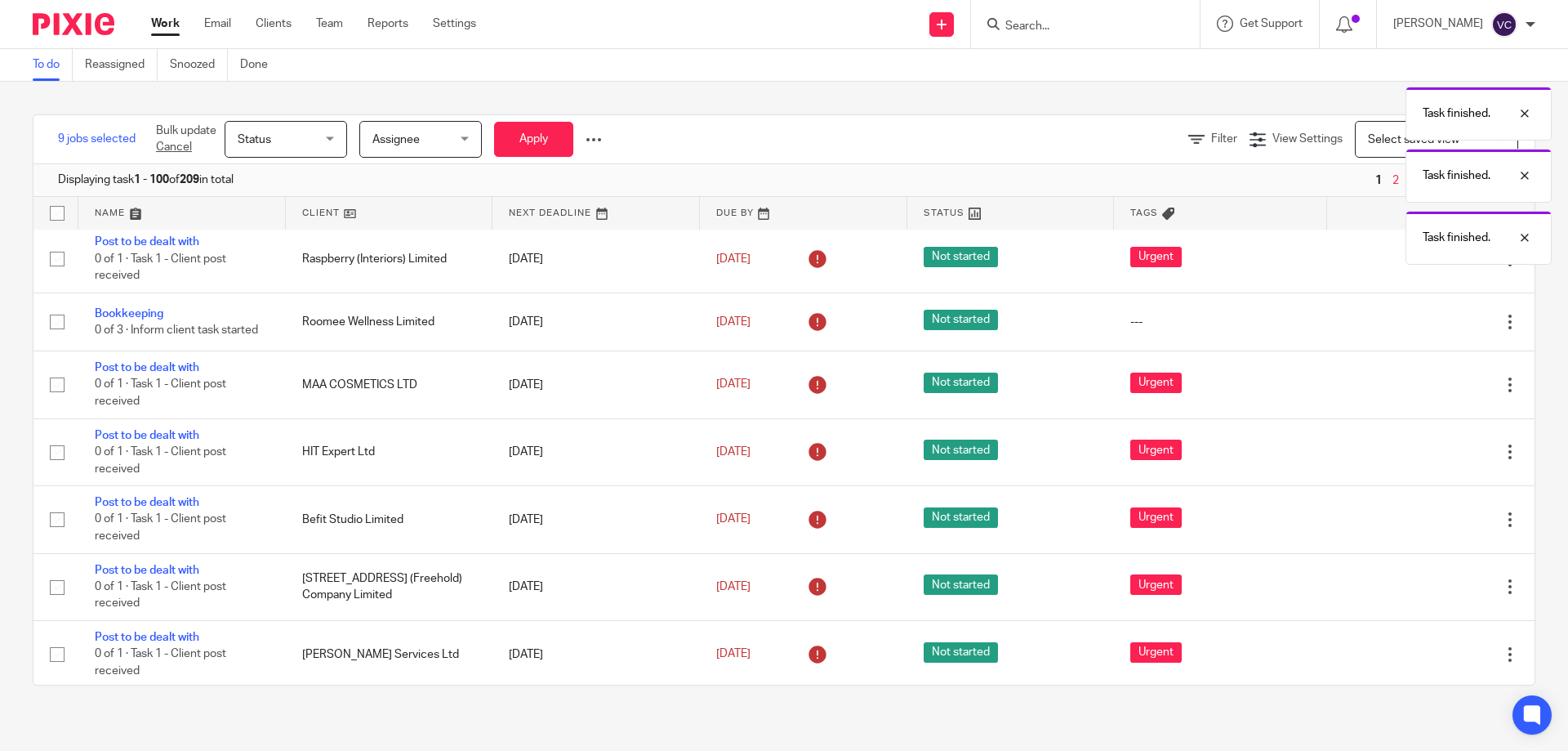
click at [1420, 324] on icon at bounding box center [1429, 322] width 17 height 17
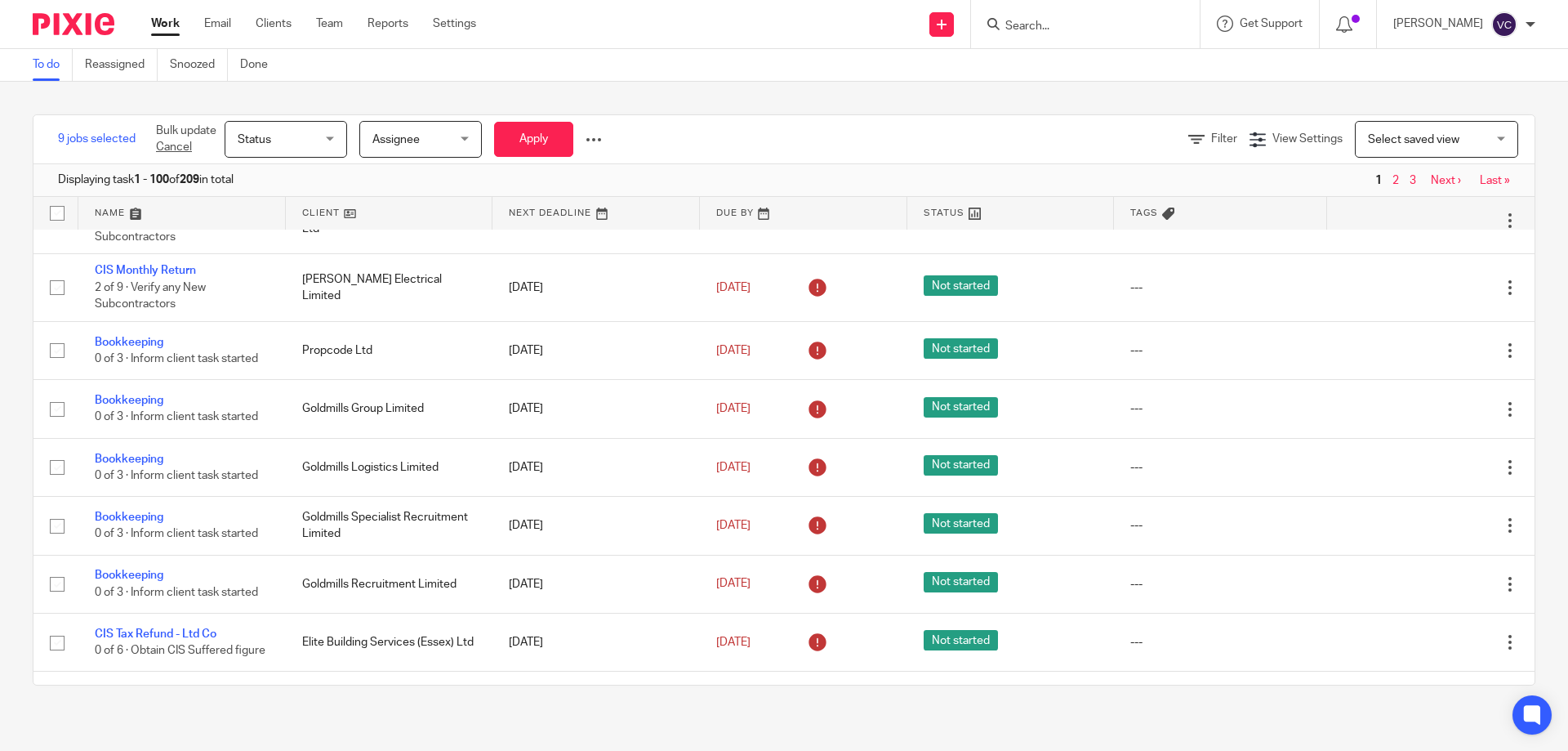
scroll to position [4976, 0]
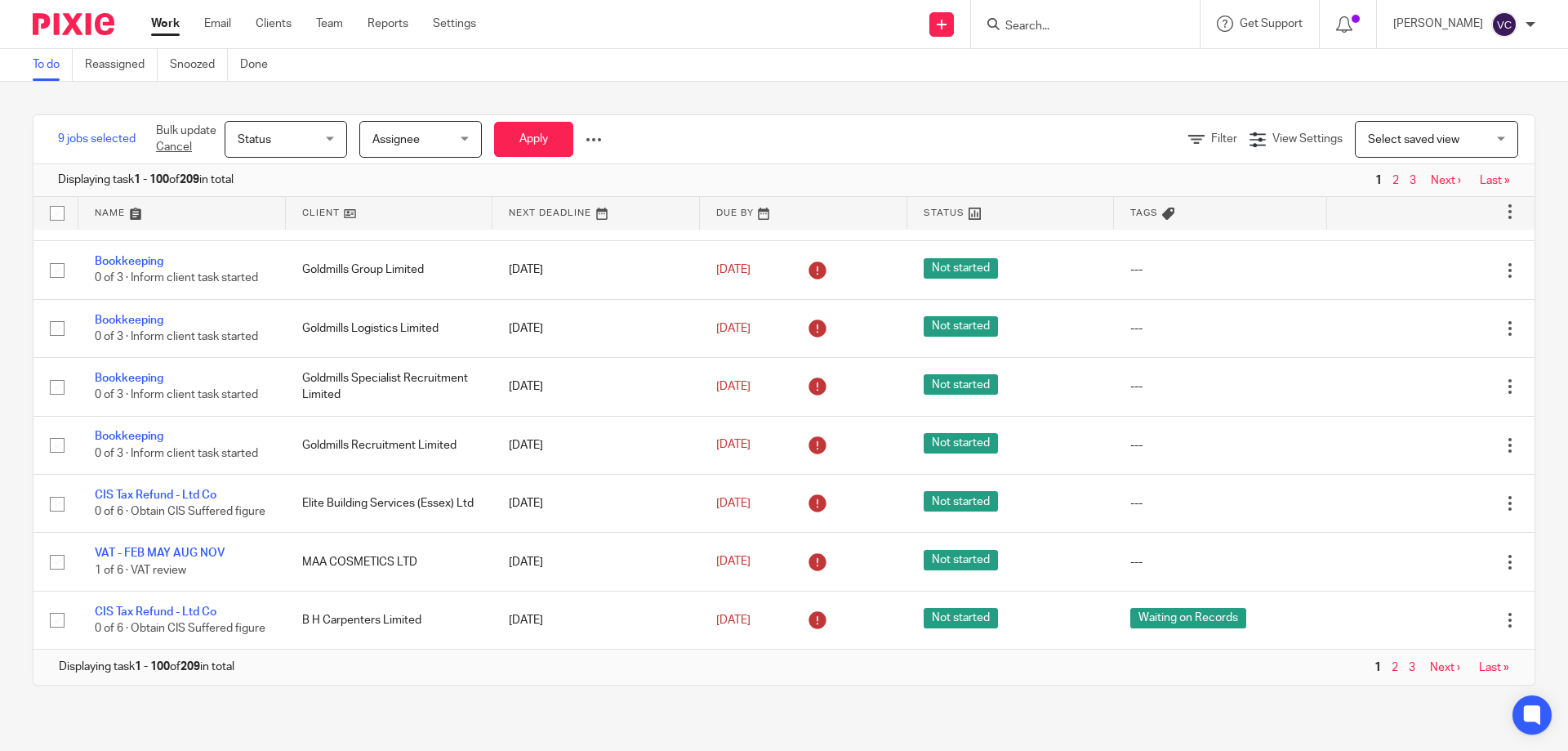
click at [1083, 17] on form at bounding box center [1090, 24] width 174 height 21
click at [1079, 22] on input "Search" at bounding box center [1077, 27] width 147 height 15
type input "linda si"
